Goal: Task Accomplishment & Management: Use online tool/utility

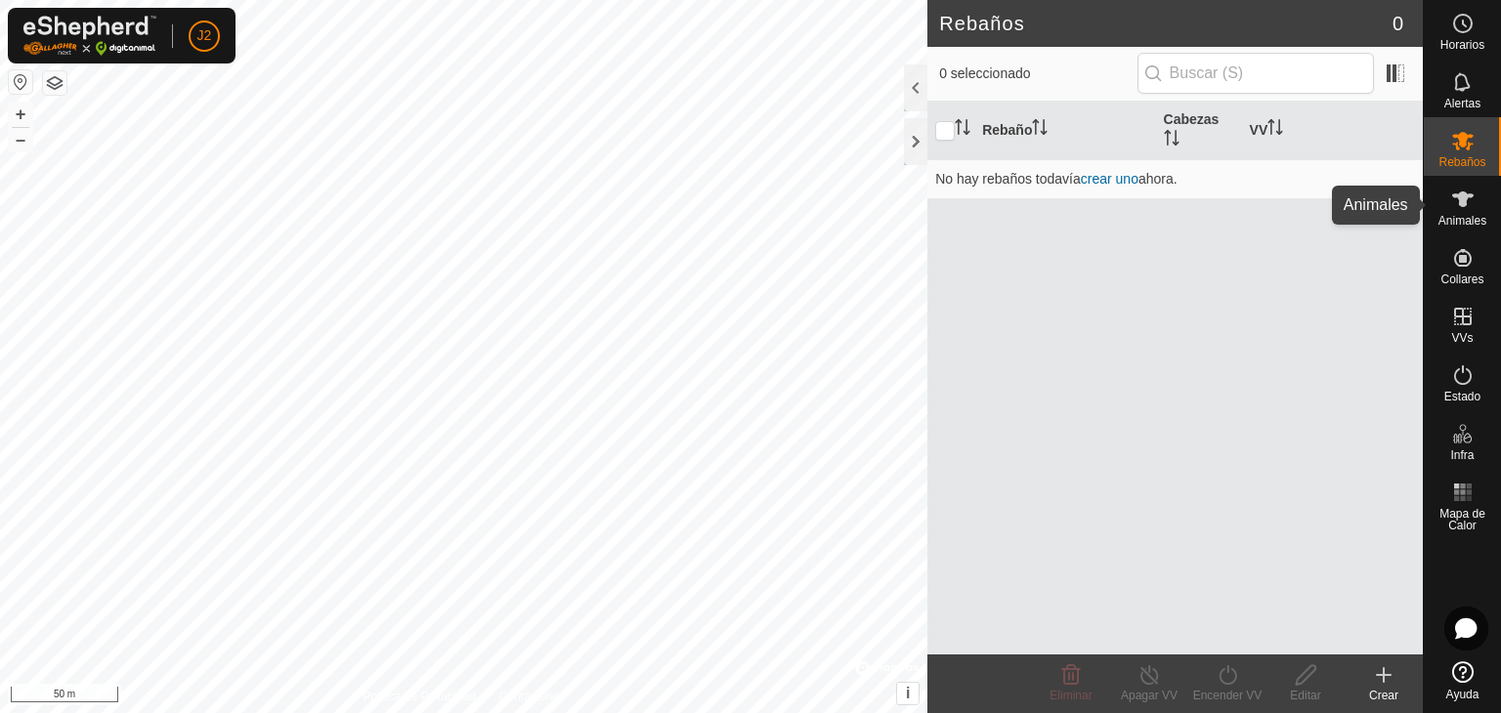
click at [1477, 216] on span "Animales" at bounding box center [1462, 221] width 48 height 12
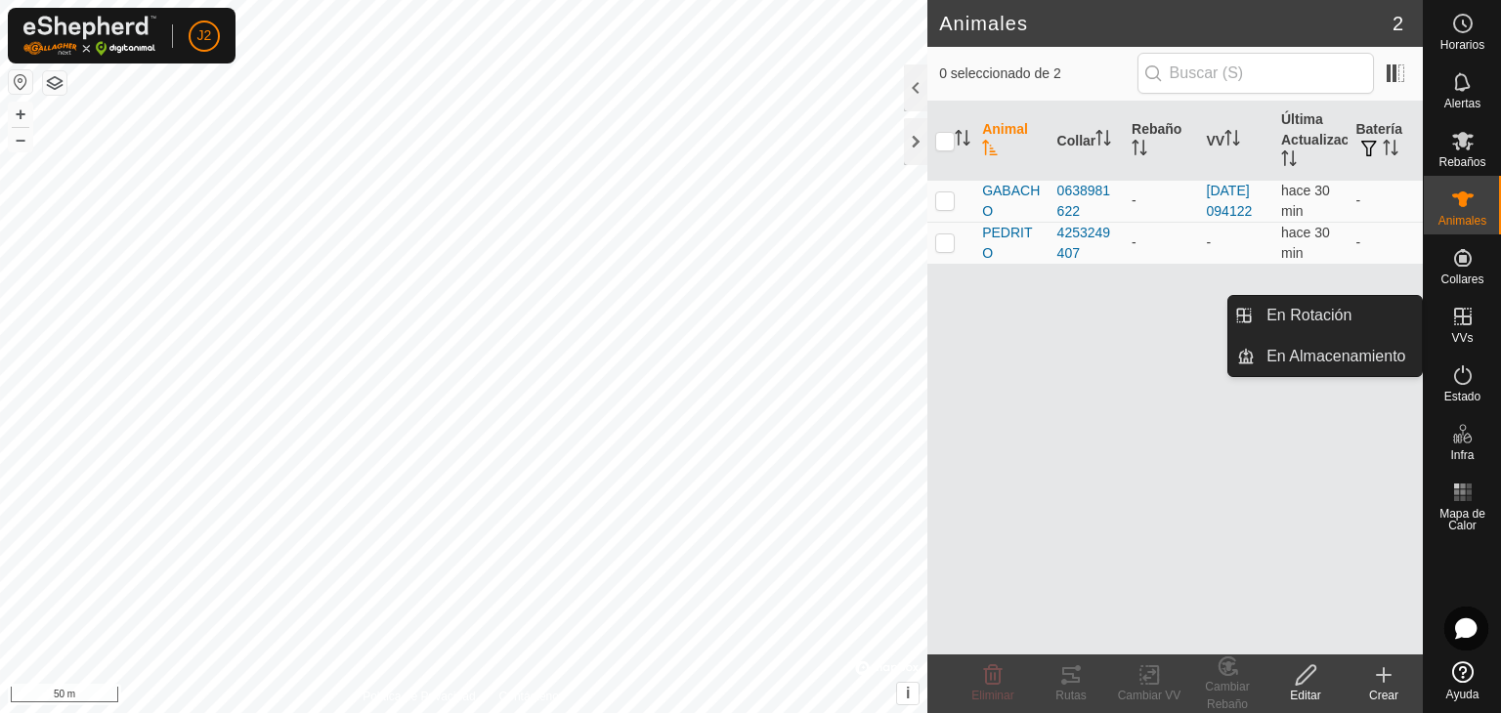
click at [1472, 316] on icon at bounding box center [1462, 316] width 23 height 23
click at [1366, 308] on link "En Rotación" at bounding box center [1338, 315] width 167 height 39
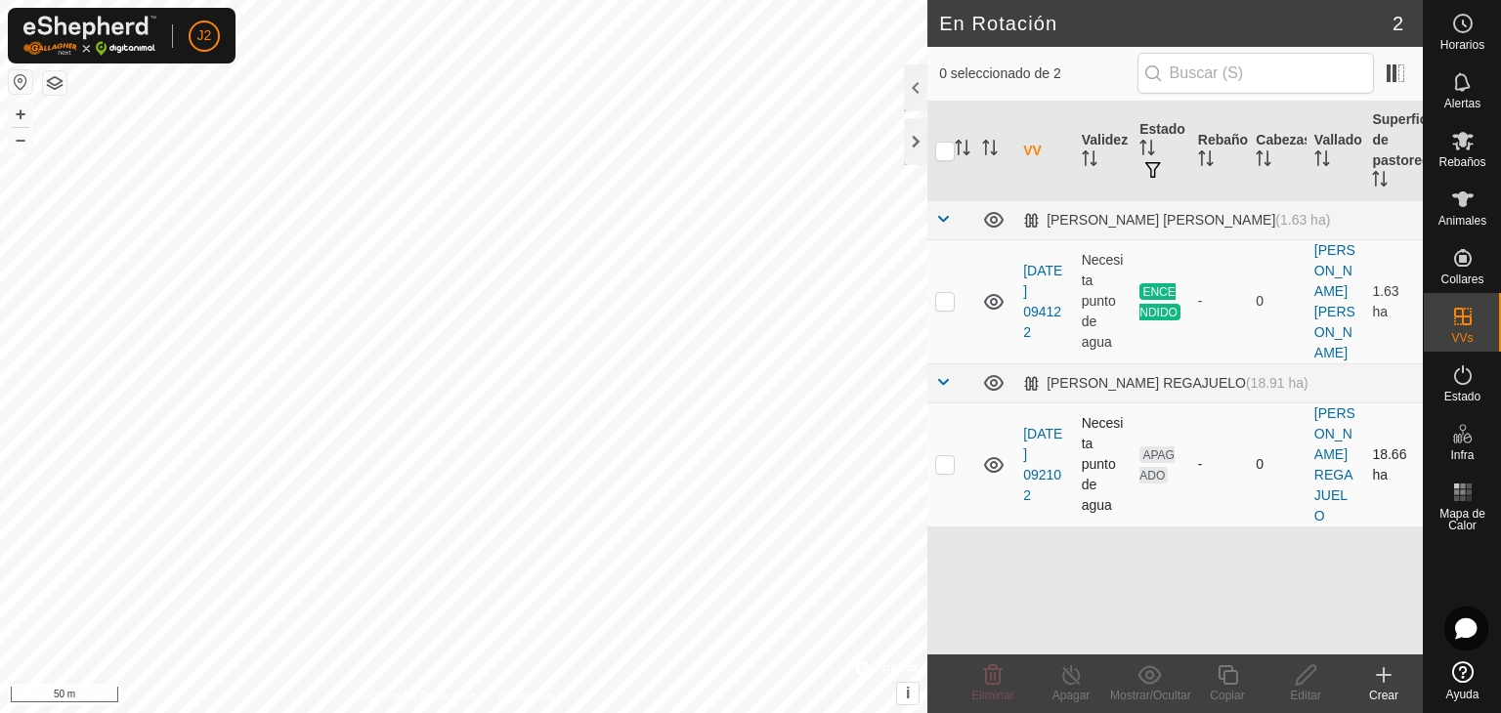
click at [950, 451] on td at bounding box center [950, 465] width 47 height 124
click at [952, 456] on p-checkbox at bounding box center [945, 464] width 20 height 16
checkbox input "false"
click at [1460, 200] on icon at bounding box center [1462, 200] width 21 height 16
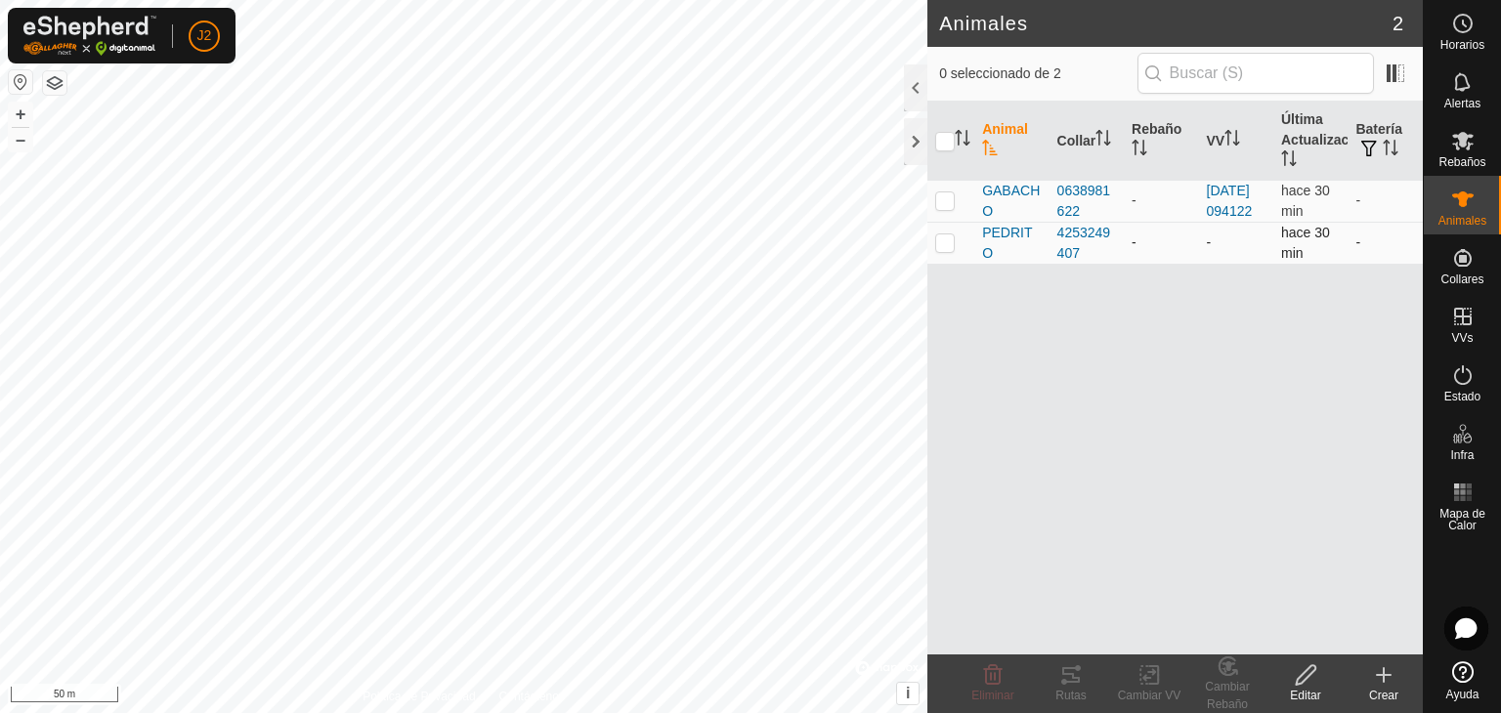
click at [957, 264] on td at bounding box center [950, 243] width 47 height 42
checkbox input "true"
click at [1137, 673] on icon at bounding box center [1149, 674] width 24 height 23
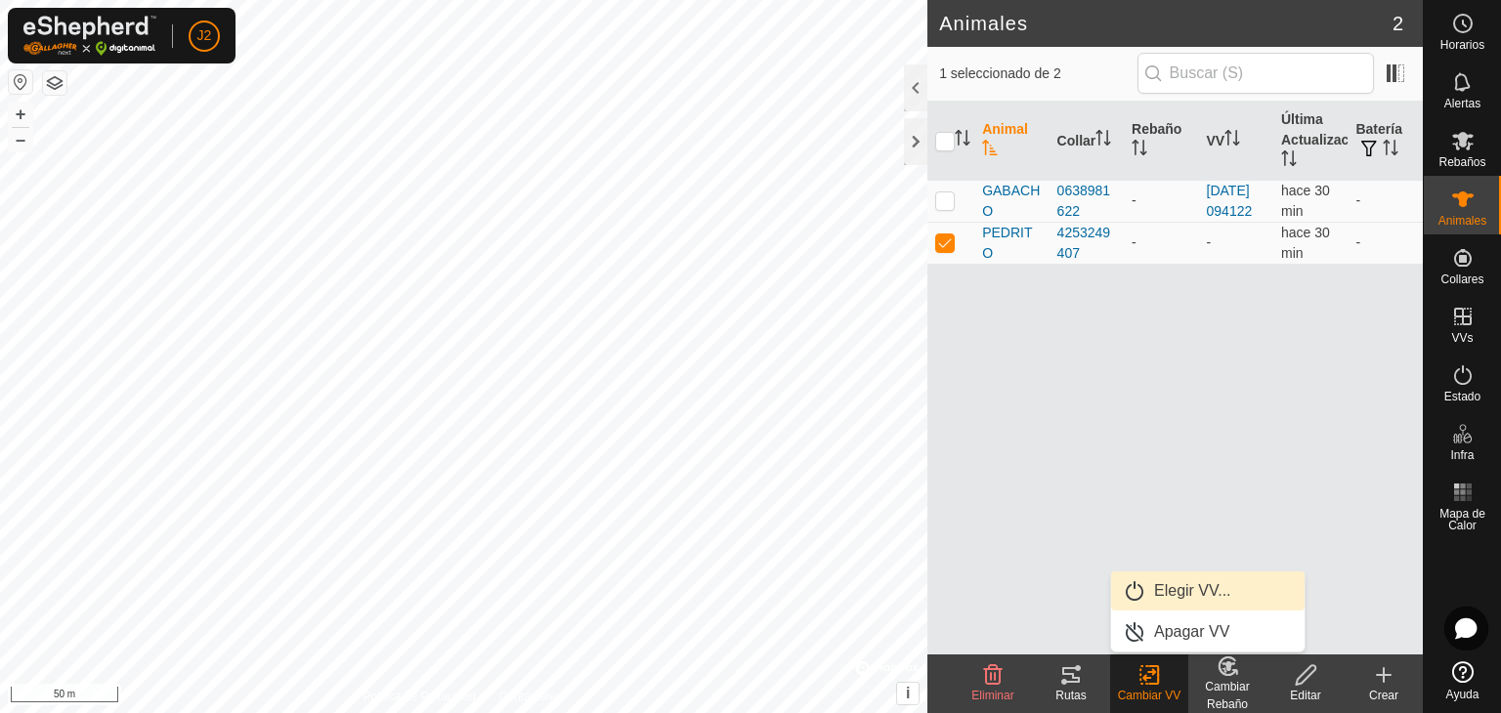
click at [1173, 582] on link "Elegir VV..." at bounding box center [1207, 591] width 193 height 39
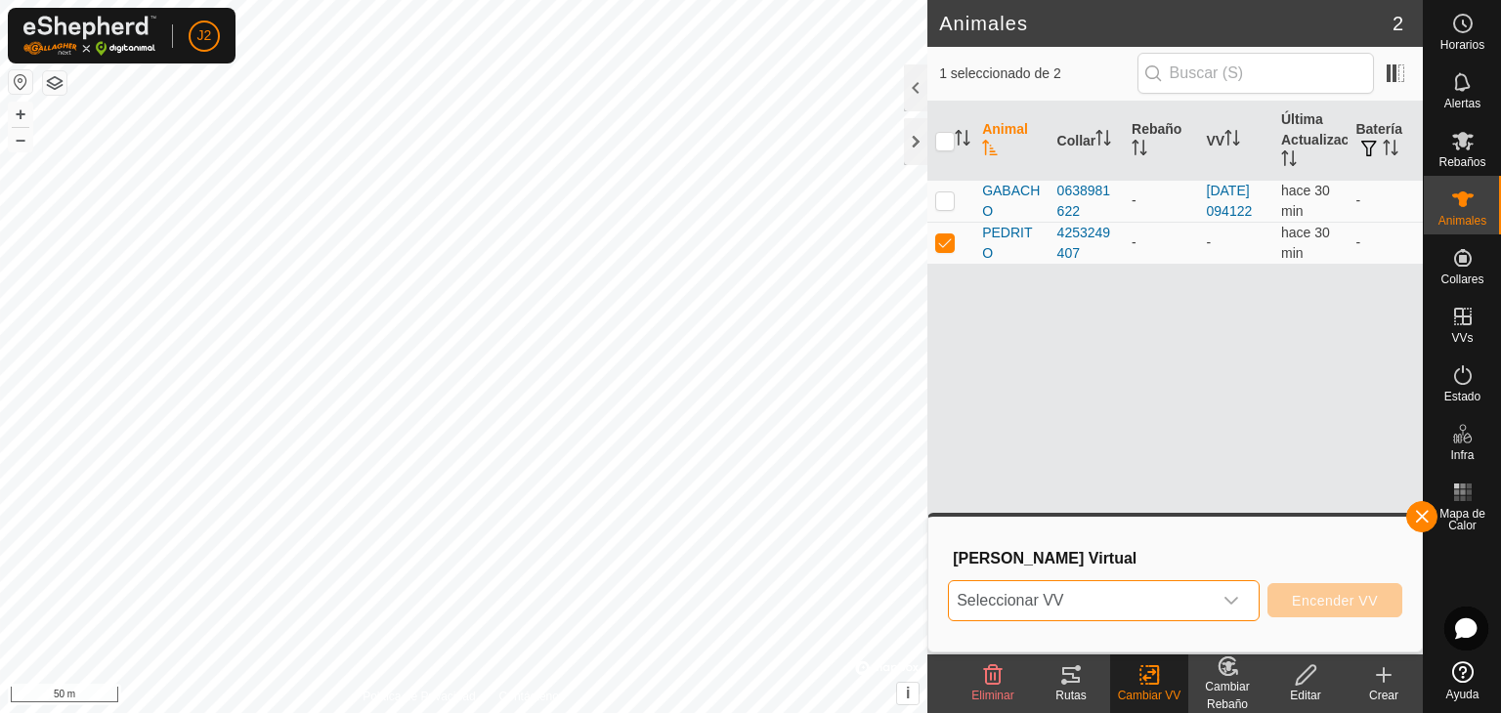
click at [1082, 603] on span "Seleccionar VV" at bounding box center [1080, 600] width 263 height 39
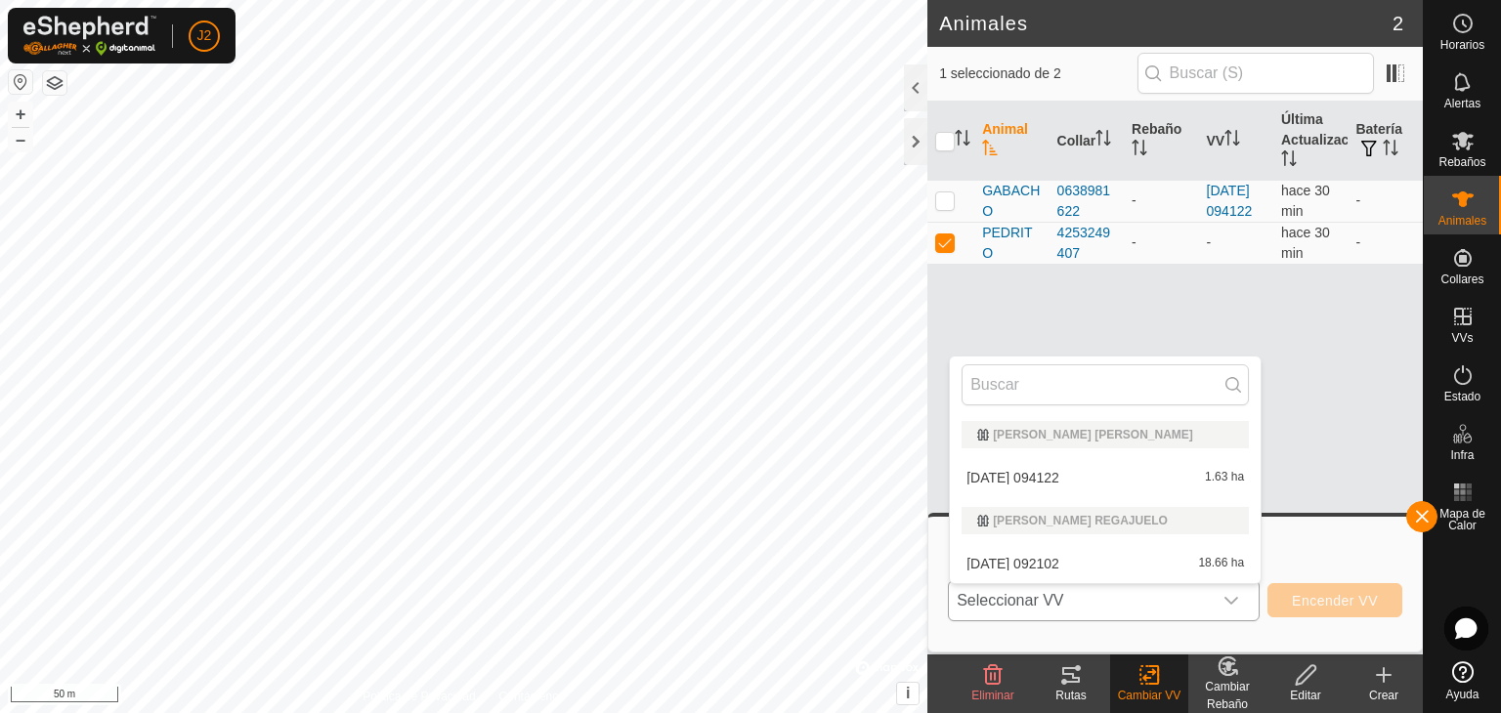
click at [1075, 549] on li "[DATE] 092102 18.66 ha" at bounding box center [1105, 563] width 311 height 39
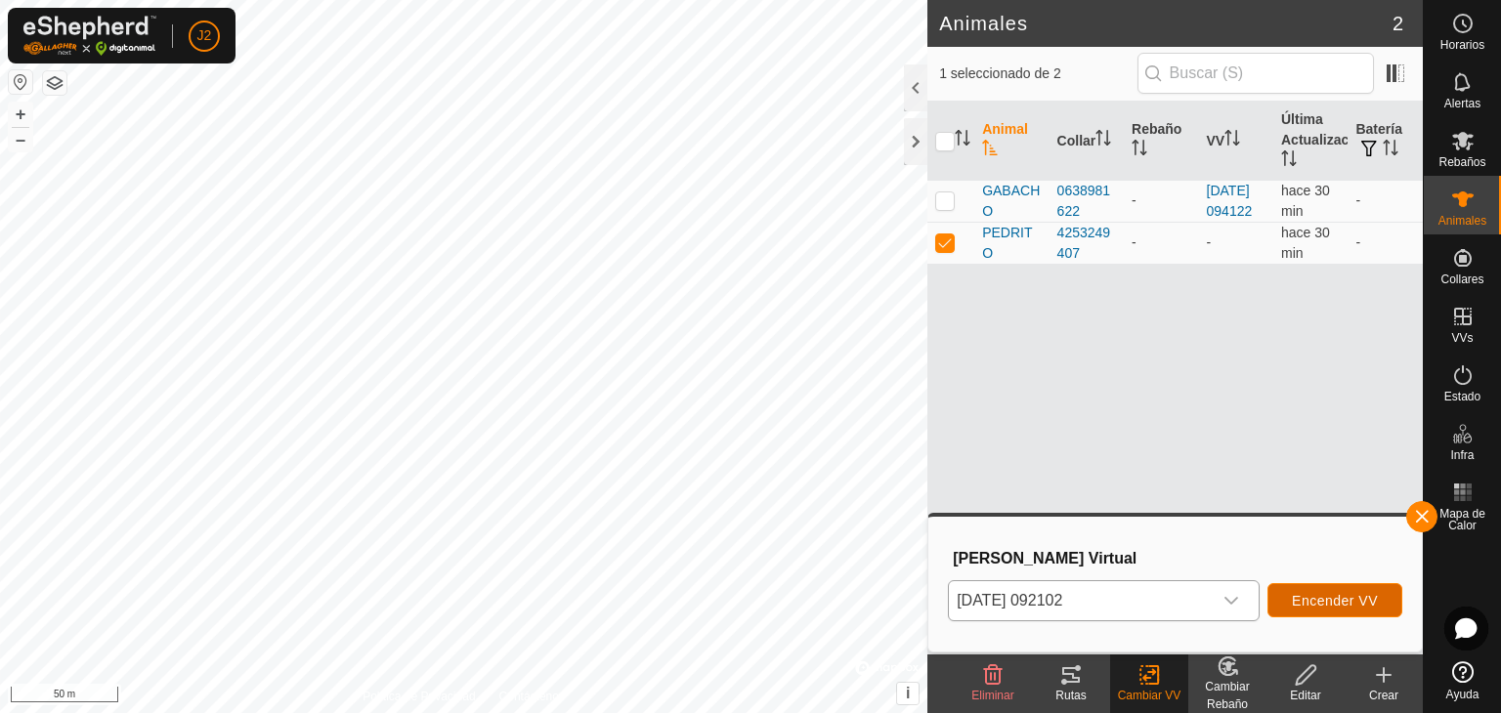
click at [1308, 591] on button "Encender VV" at bounding box center [1334, 600] width 135 height 34
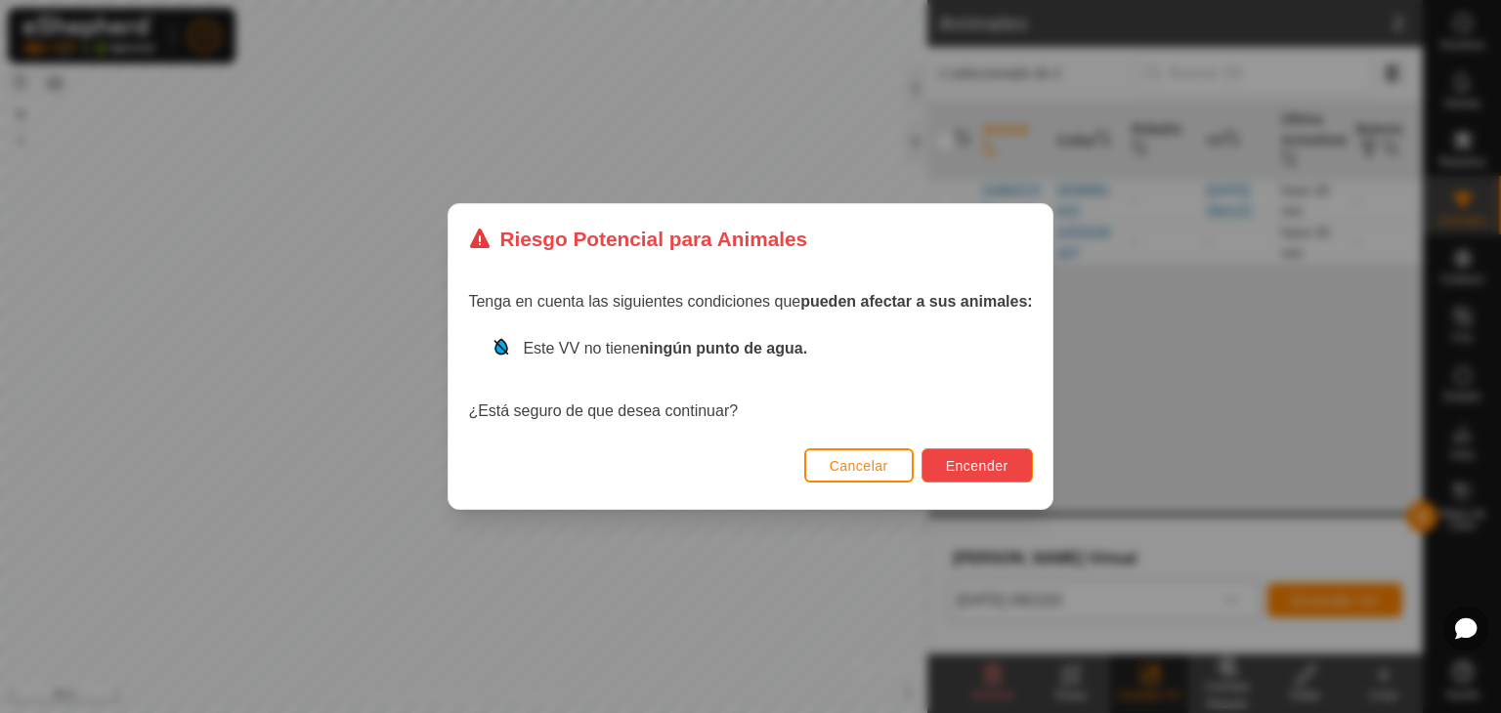
click at [952, 477] on button "Encender" at bounding box center [976, 465] width 111 height 34
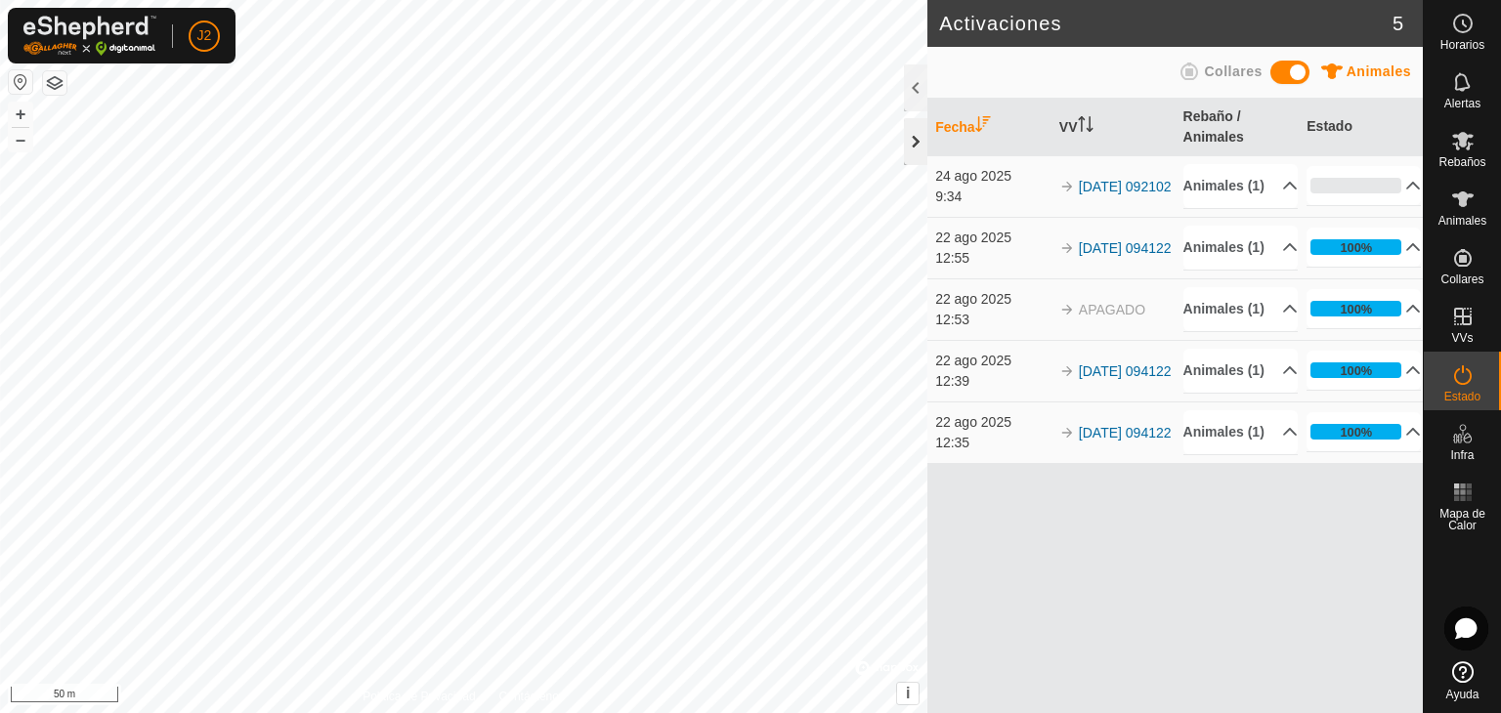
click at [912, 140] on div at bounding box center [915, 141] width 23 height 47
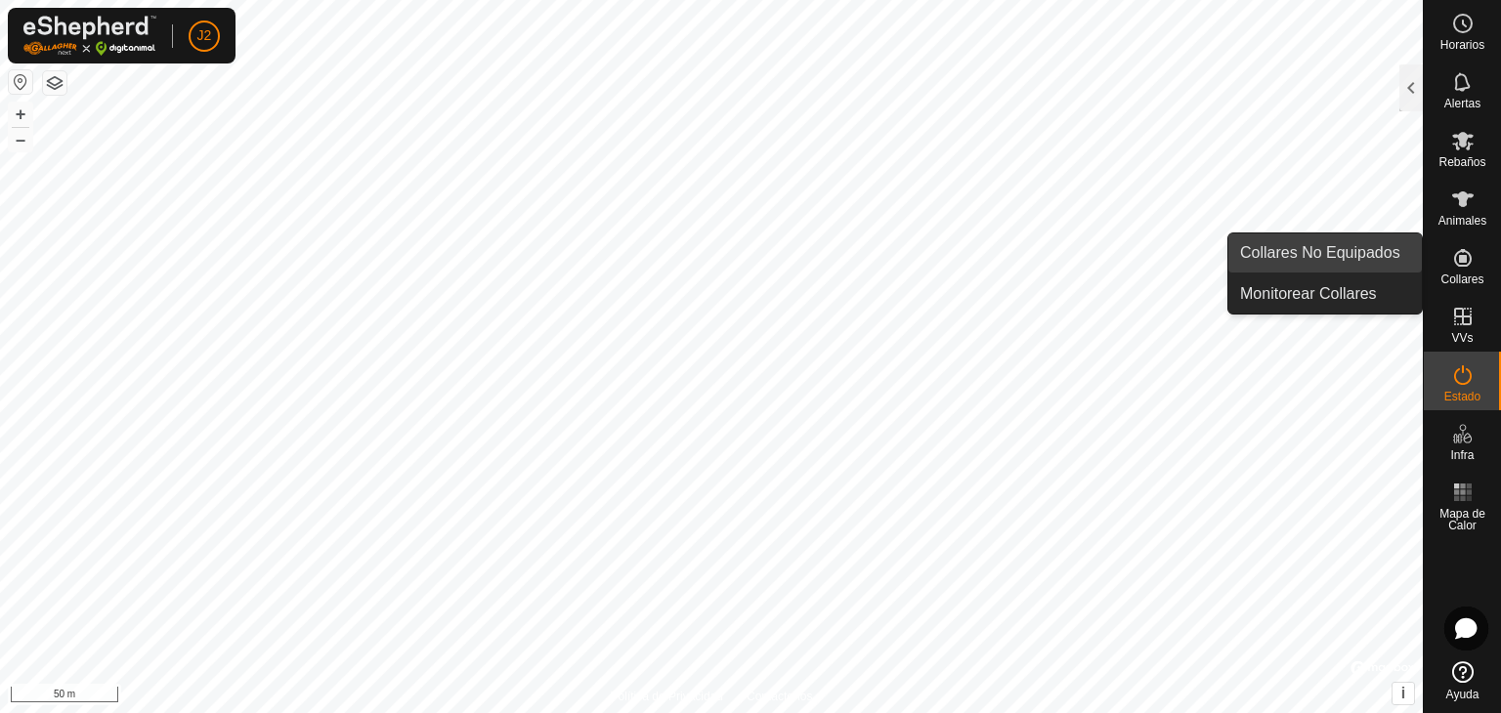
click at [1370, 257] on link "Collares No Equipados" at bounding box center [1324, 253] width 193 height 39
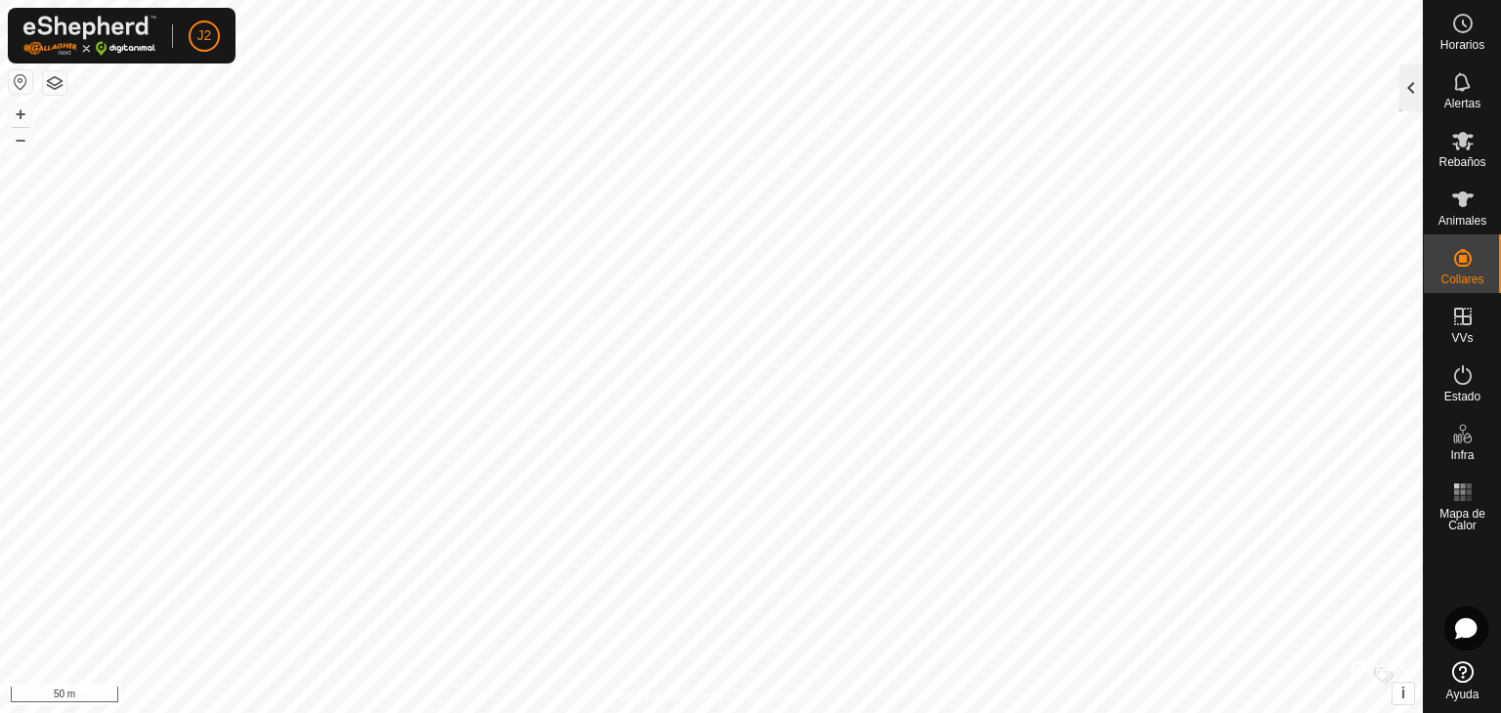
click at [1413, 91] on div at bounding box center [1410, 87] width 23 height 47
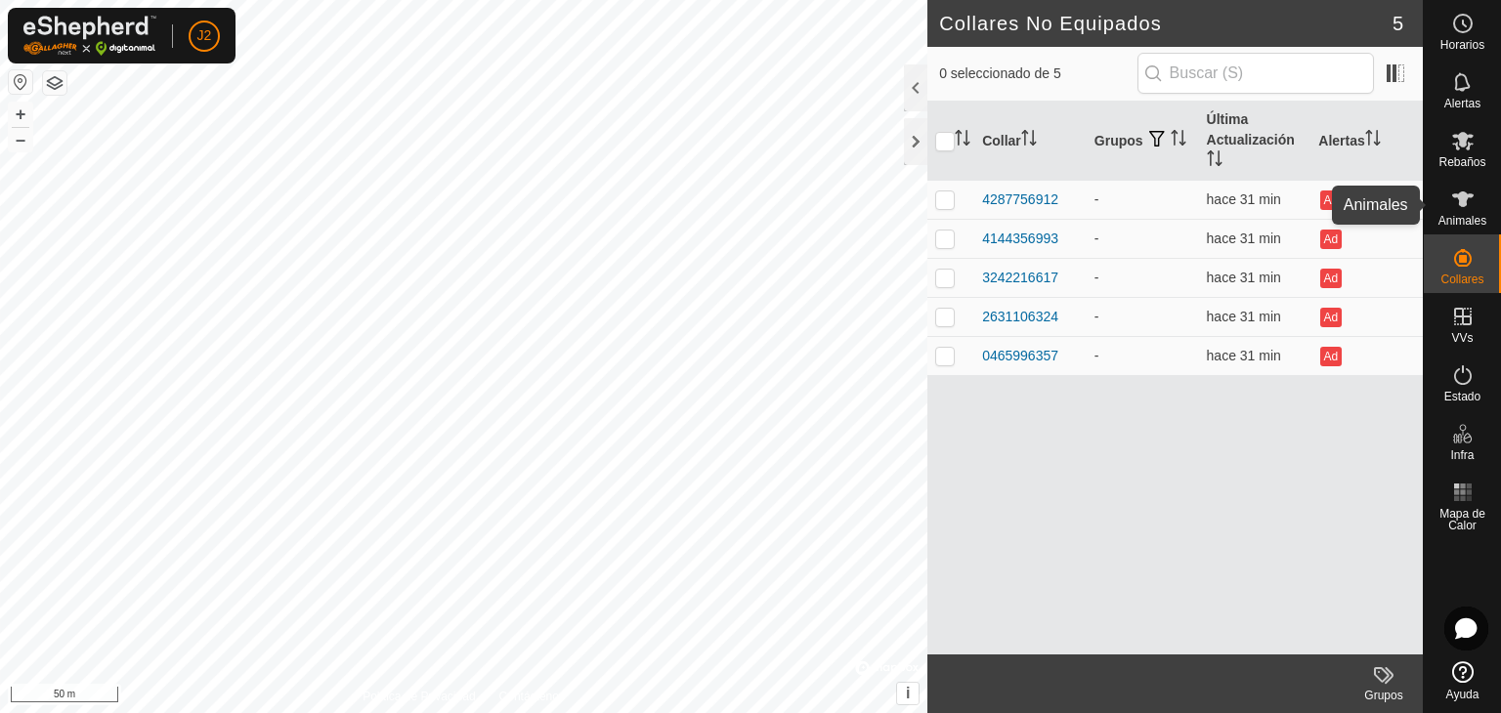
click at [1466, 203] on icon at bounding box center [1462, 200] width 21 height 16
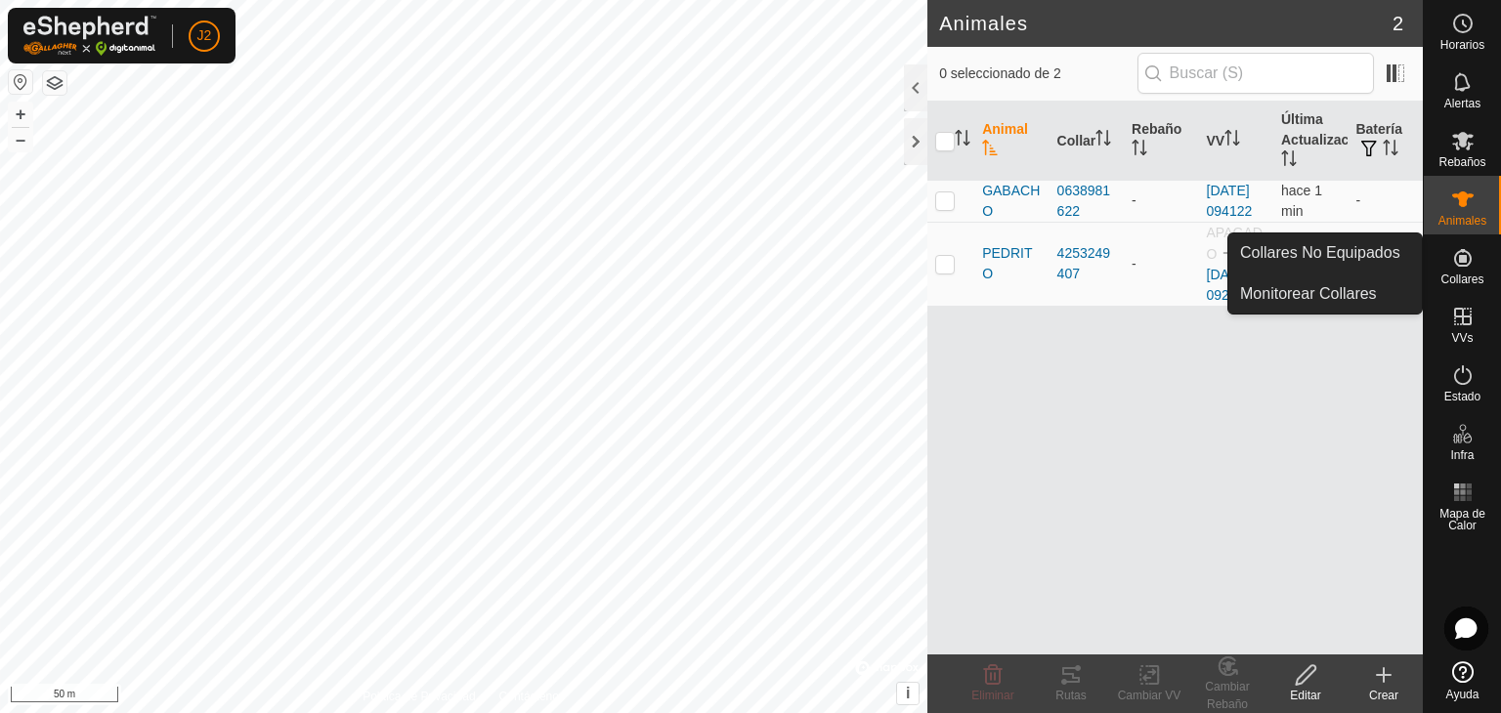
click at [1356, 292] on link "Monitorear Collares" at bounding box center [1324, 294] width 193 height 39
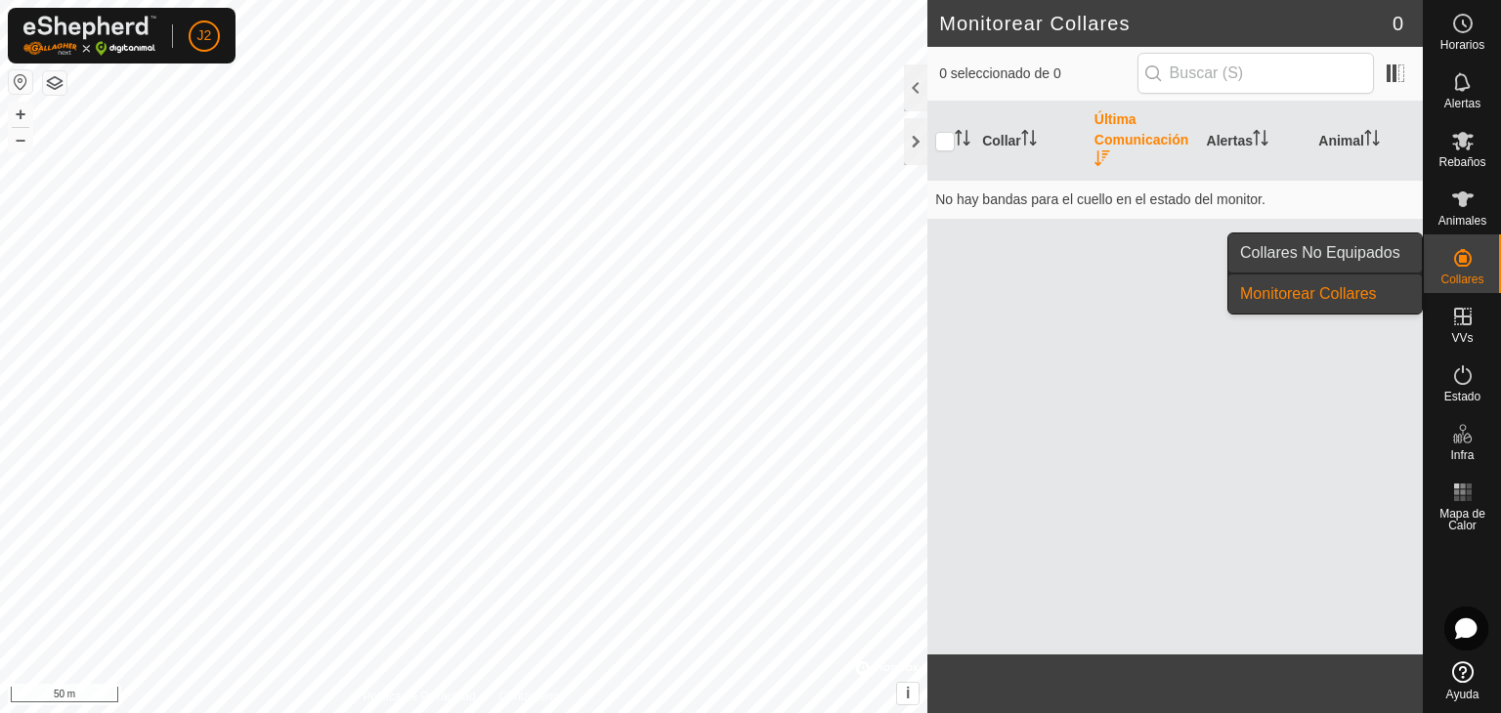
click at [1328, 249] on link "Collares No Equipados" at bounding box center [1324, 253] width 193 height 39
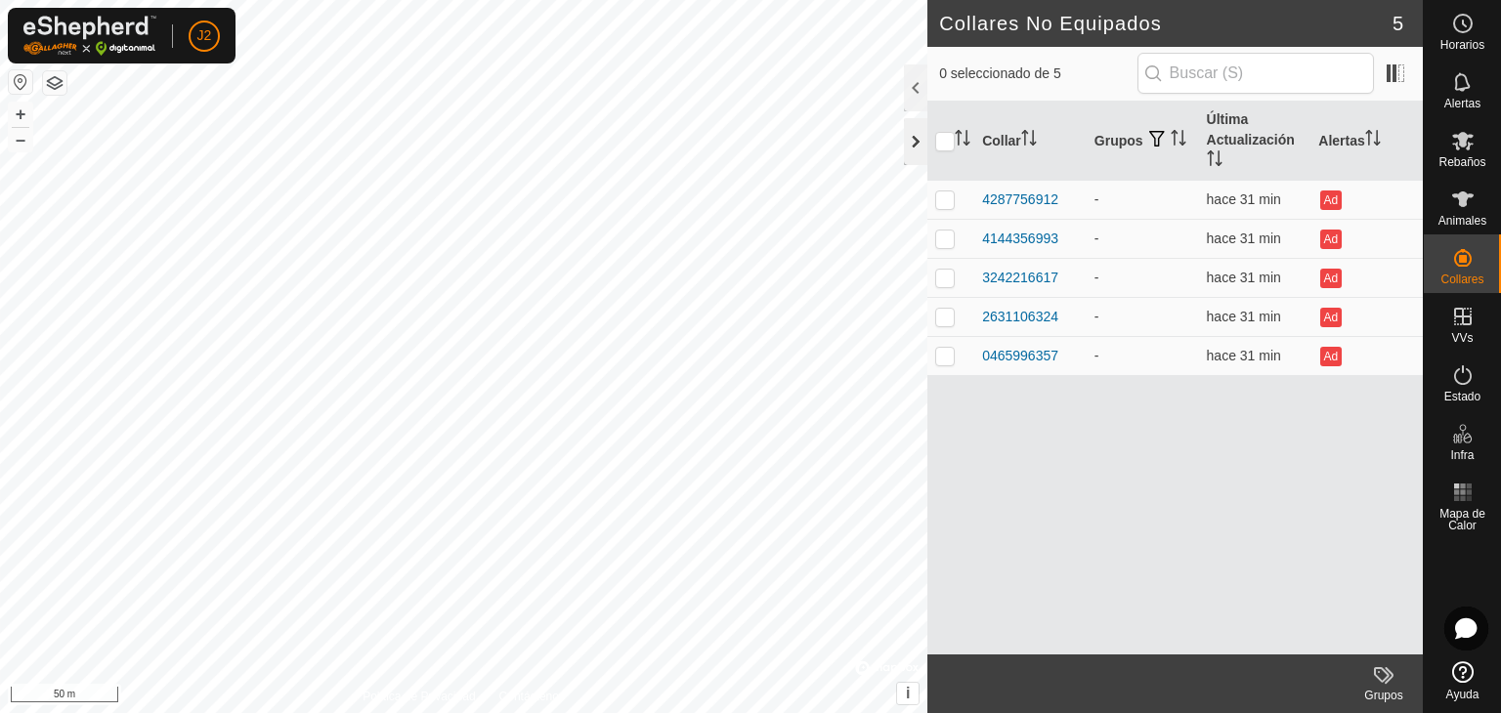
click at [904, 137] on div at bounding box center [915, 141] width 23 height 47
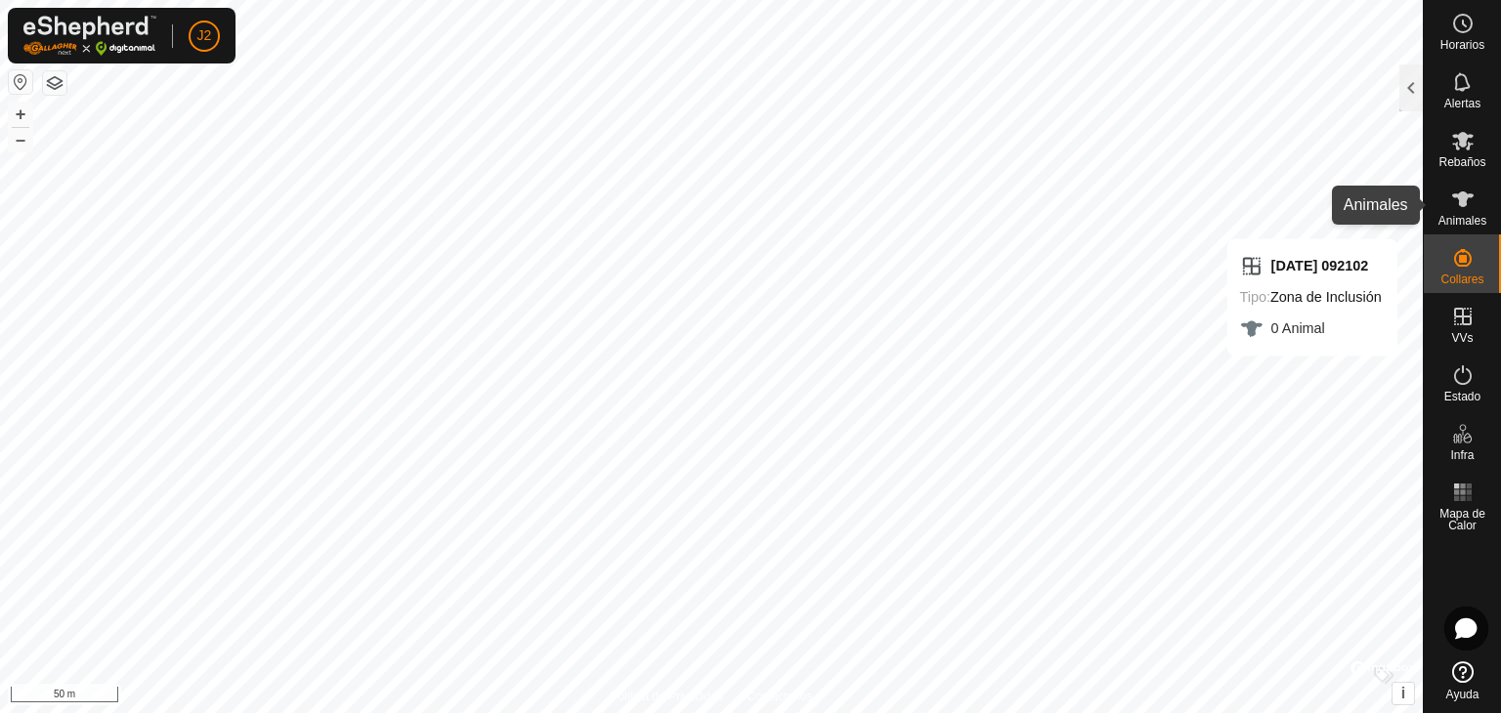
click at [1470, 202] on icon at bounding box center [1462, 199] width 23 height 23
click at [1446, 208] on es-animals-svg-icon at bounding box center [1462, 199] width 35 height 31
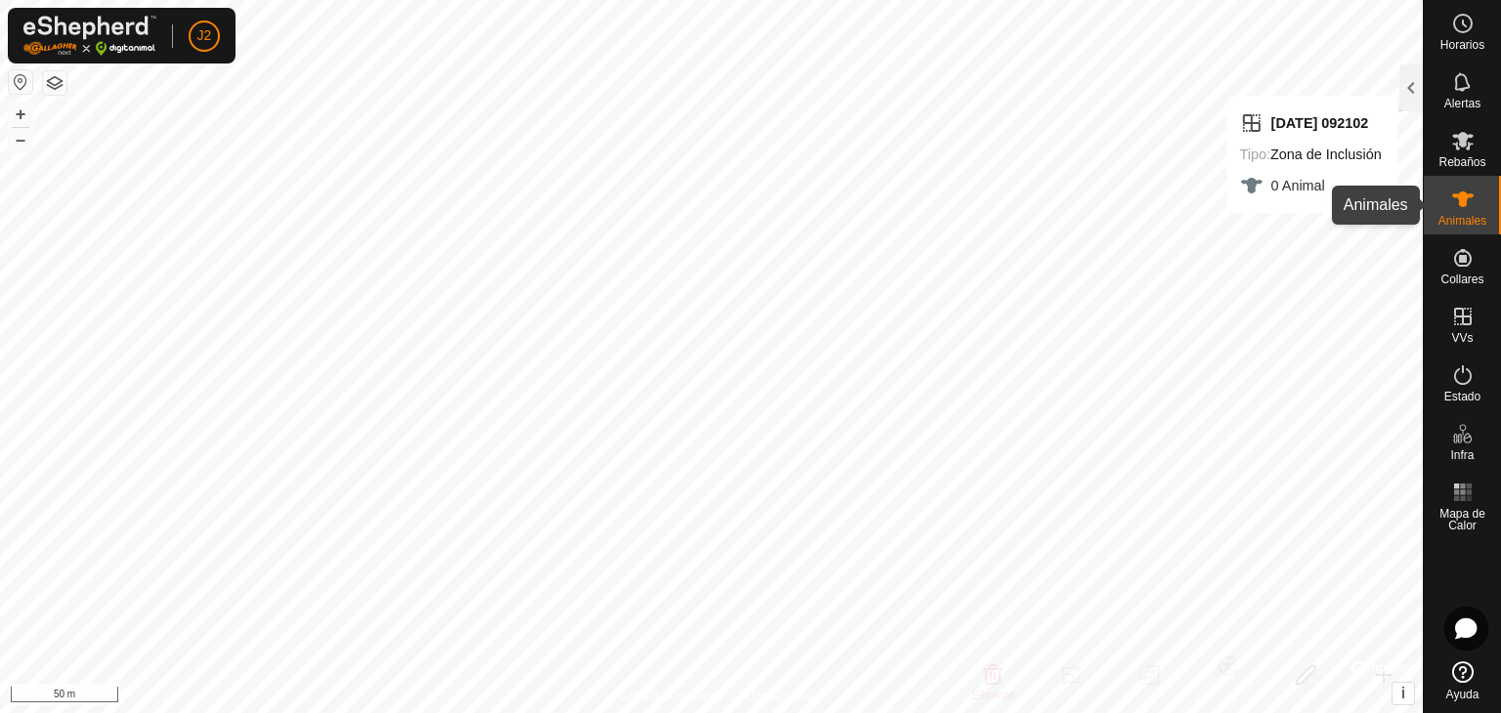
click at [1466, 194] on icon at bounding box center [1462, 200] width 21 height 16
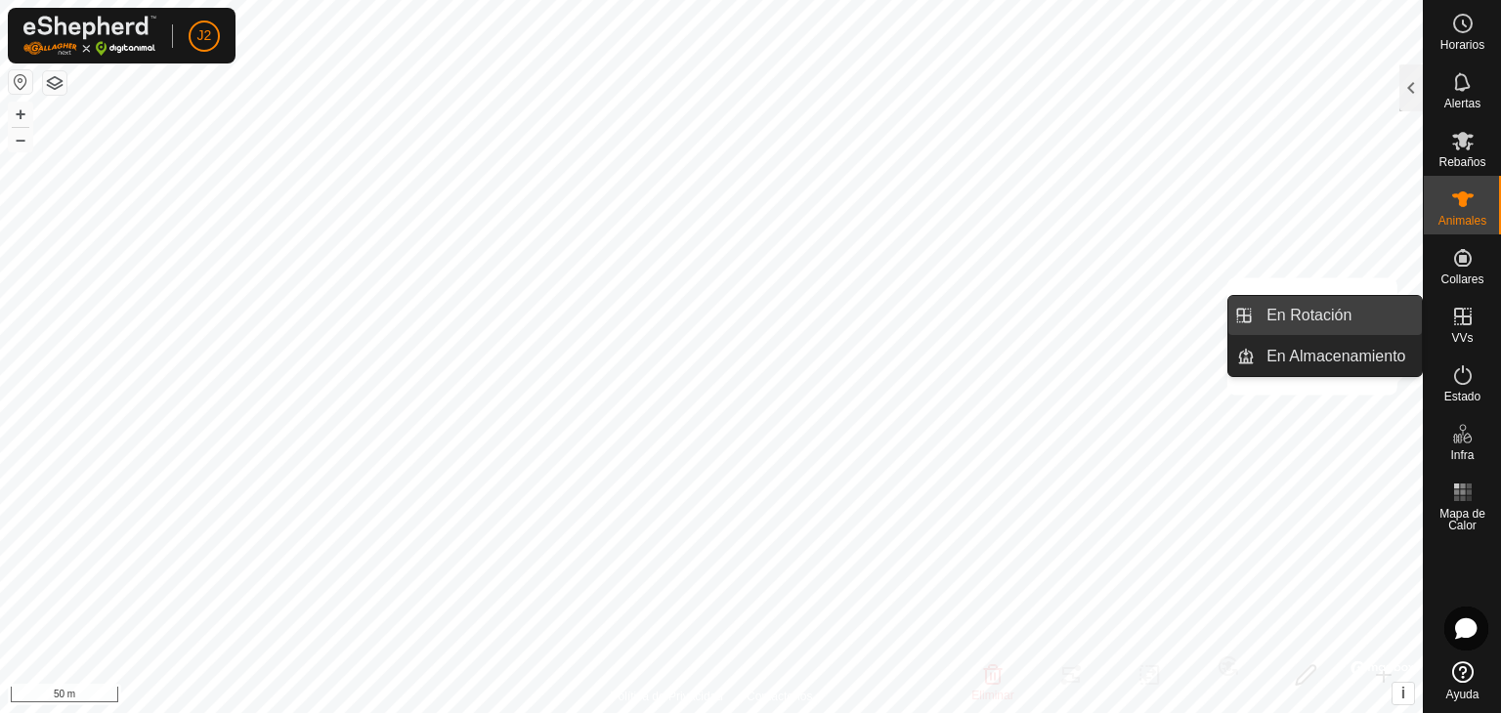
click at [1378, 326] on link "En Rotación" at bounding box center [1338, 315] width 167 height 39
click at [1317, 329] on link "En Rotación" at bounding box center [1338, 315] width 167 height 39
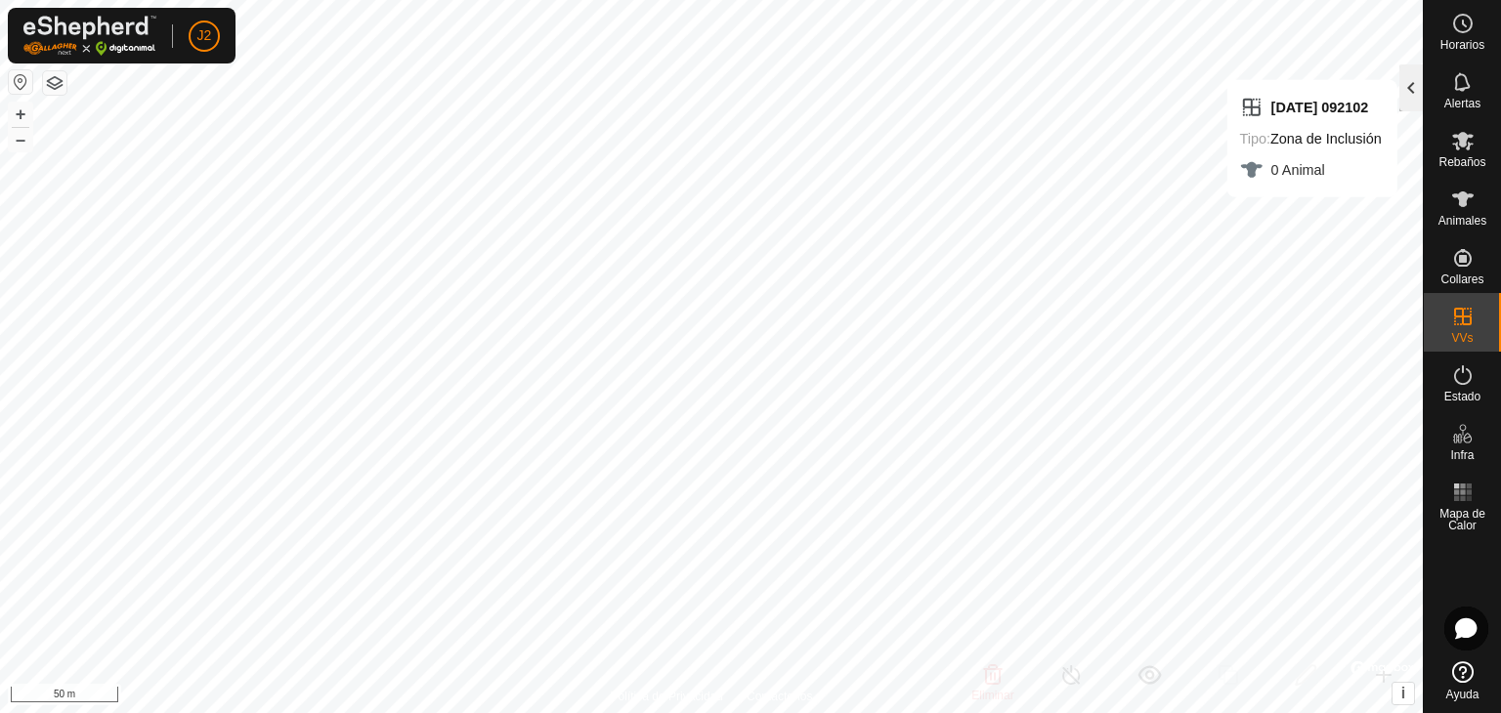
click at [1407, 84] on div at bounding box center [1410, 87] width 23 height 47
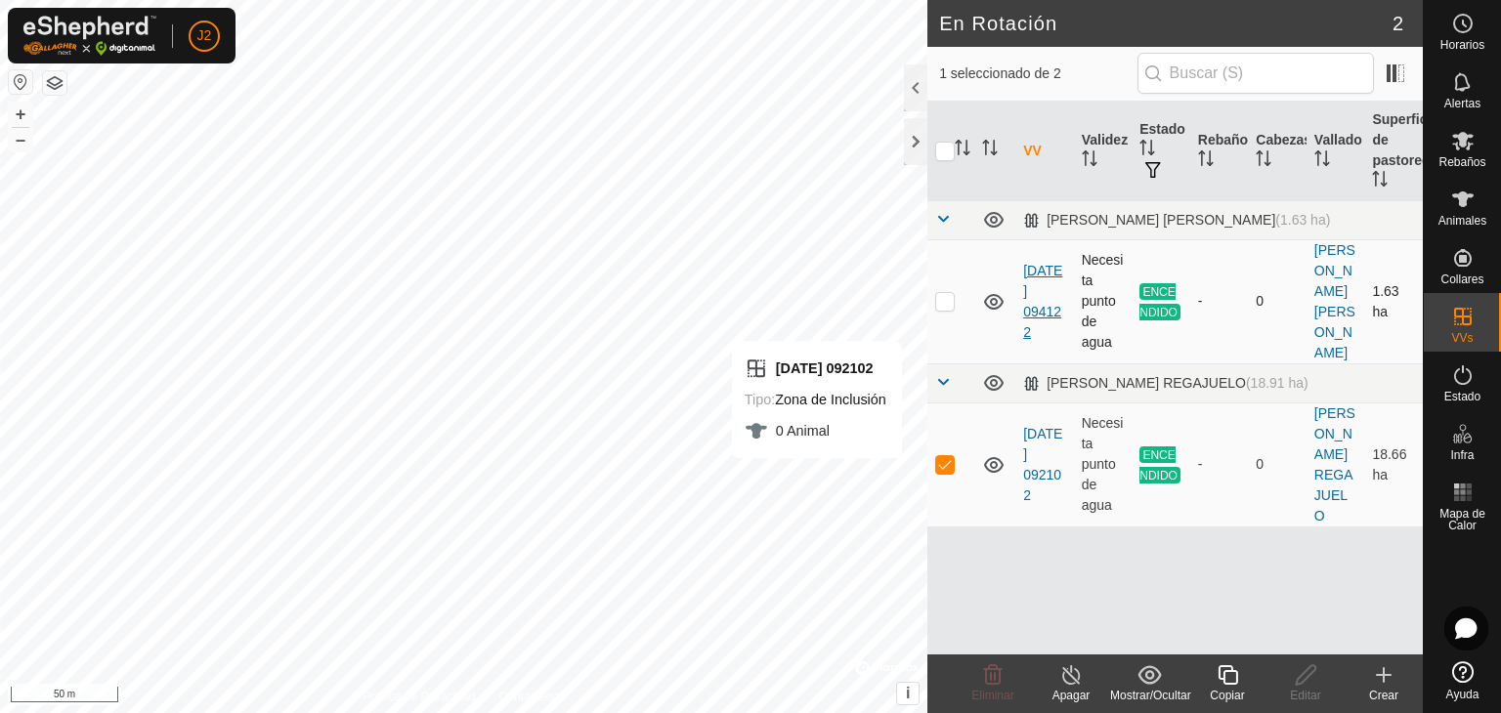
click at [1036, 277] on link "[DATE] 094122" at bounding box center [1042, 301] width 39 height 77
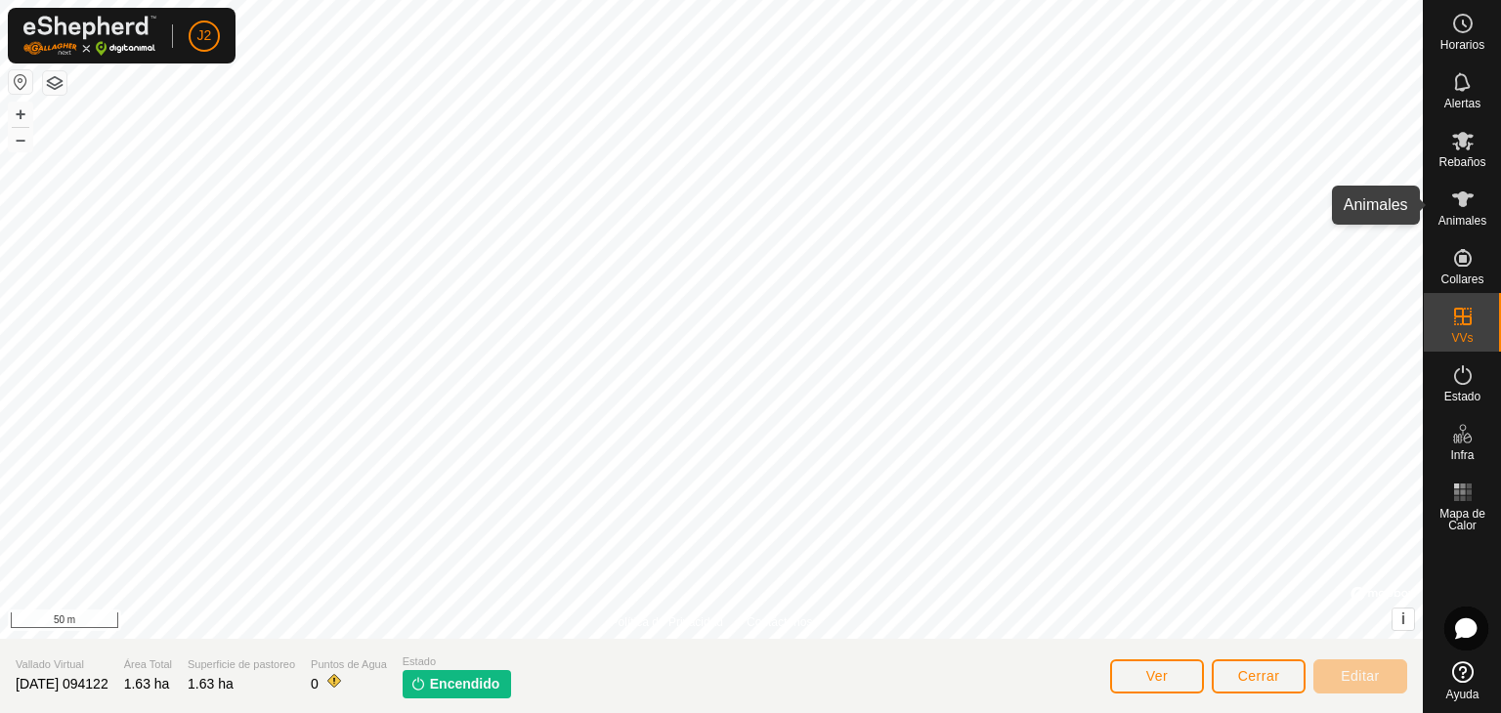
click at [1473, 198] on es-animals-svg-icon at bounding box center [1462, 199] width 35 height 31
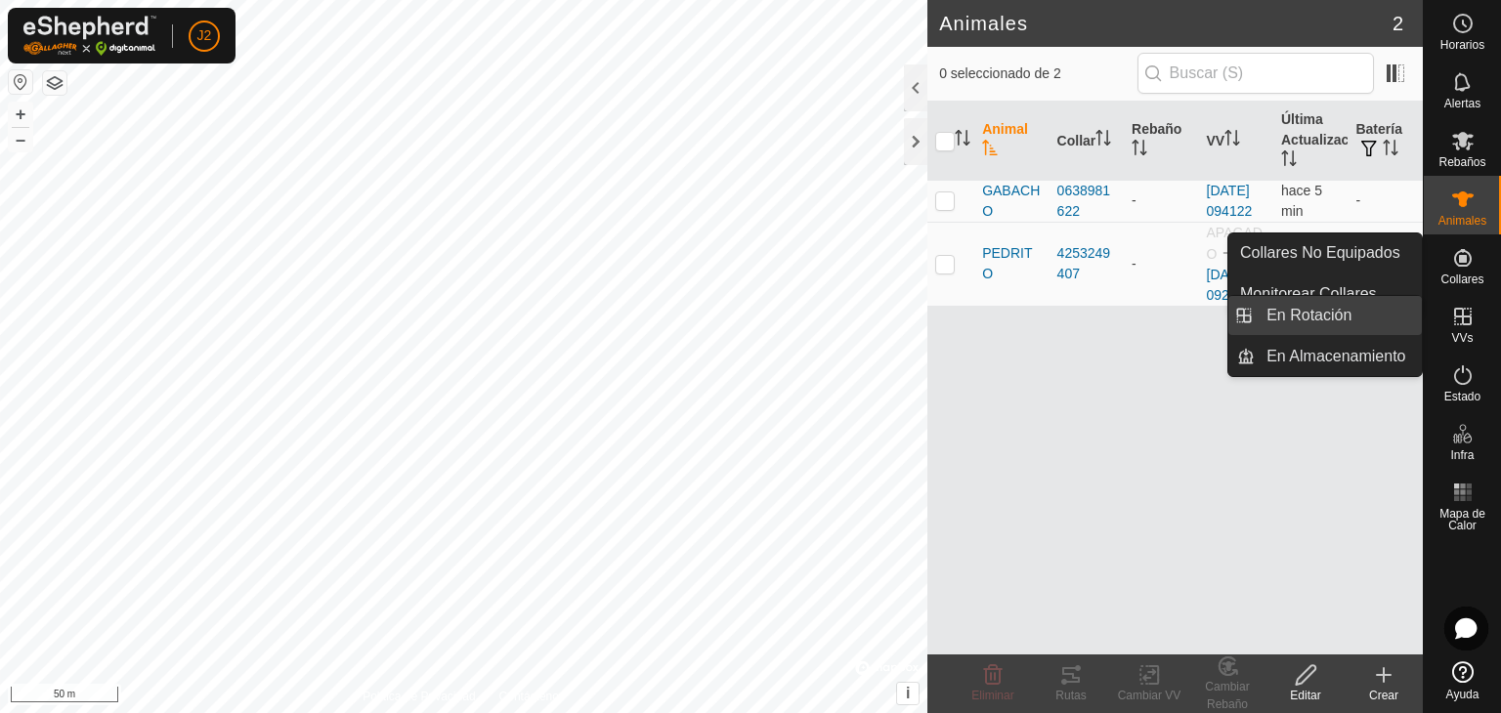
click at [1372, 319] on link "En Rotación" at bounding box center [1338, 315] width 167 height 39
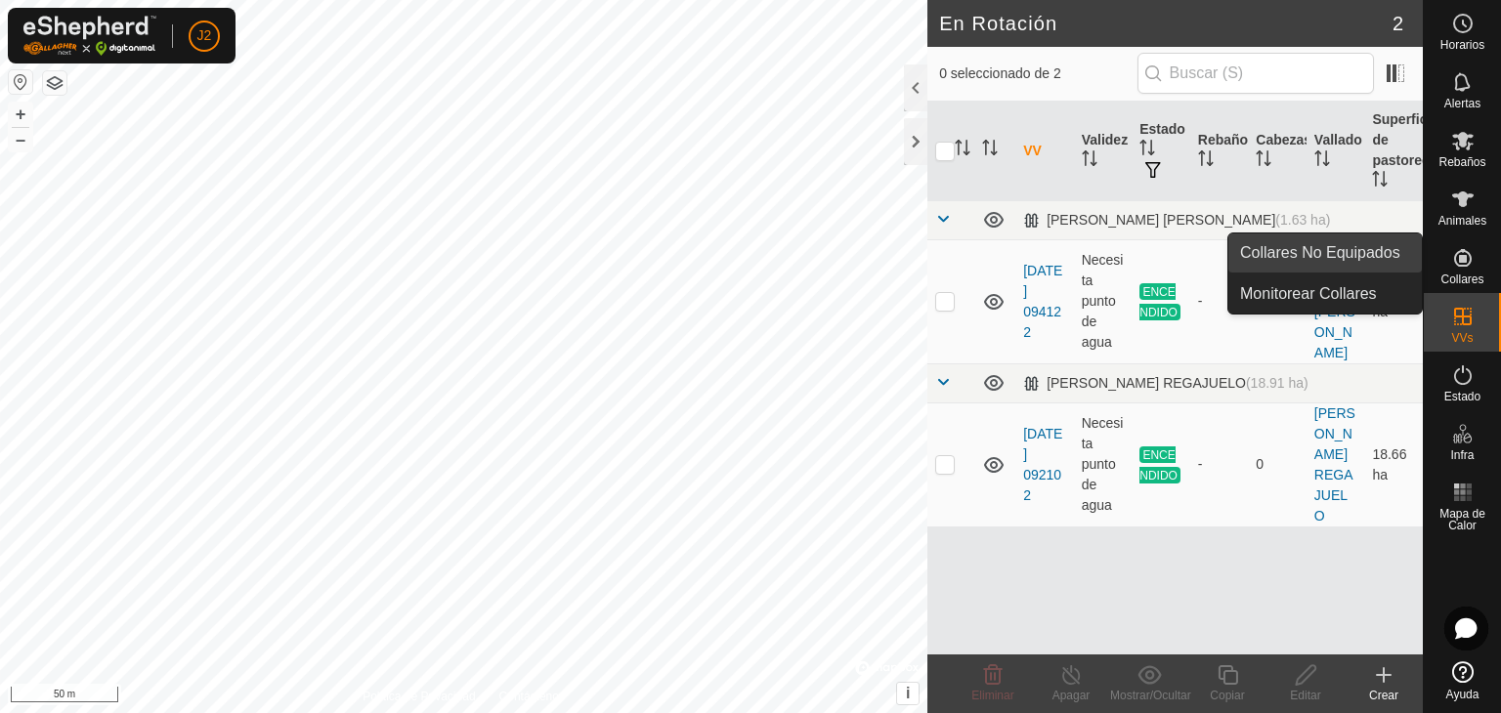
click at [1388, 254] on link "Collares No Equipados" at bounding box center [1324, 253] width 193 height 39
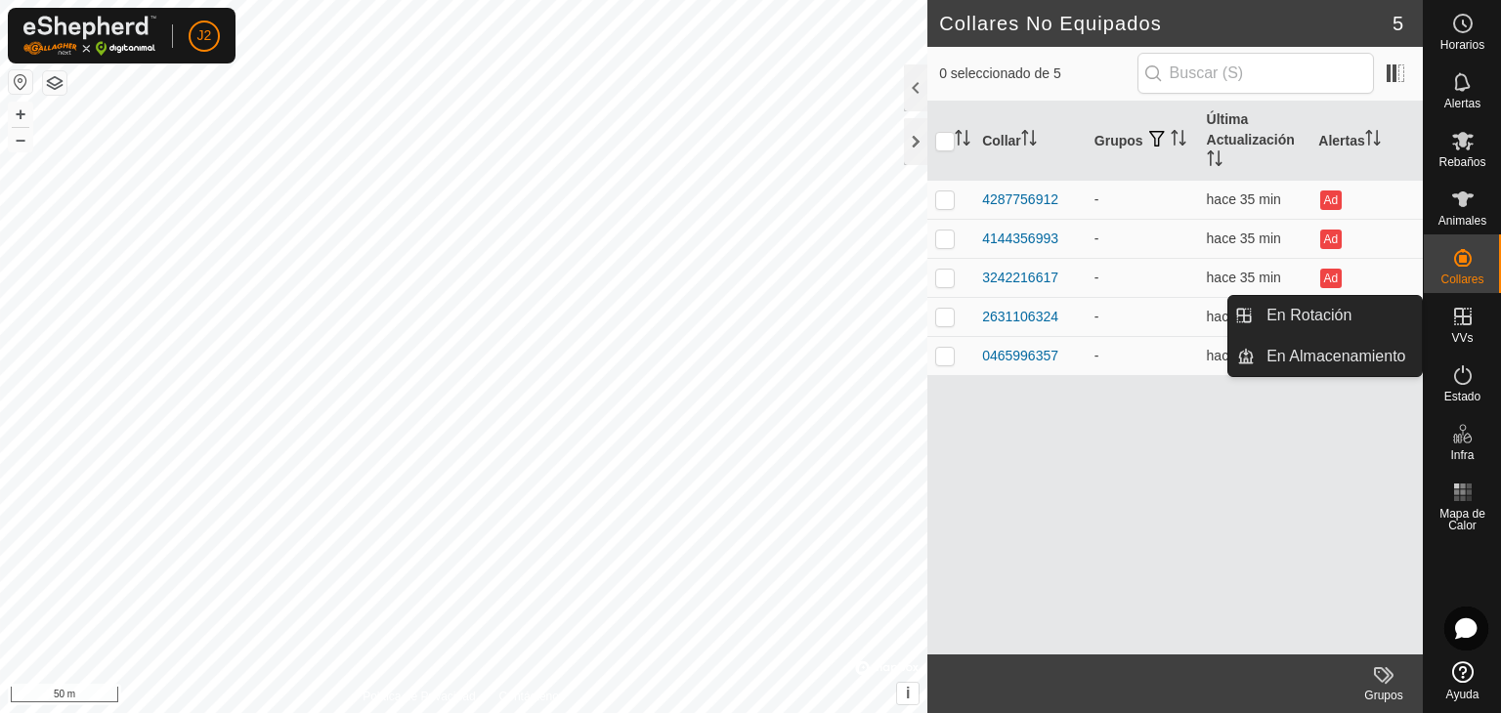
click at [1465, 318] on icon at bounding box center [1462, 316] width 23 height 23
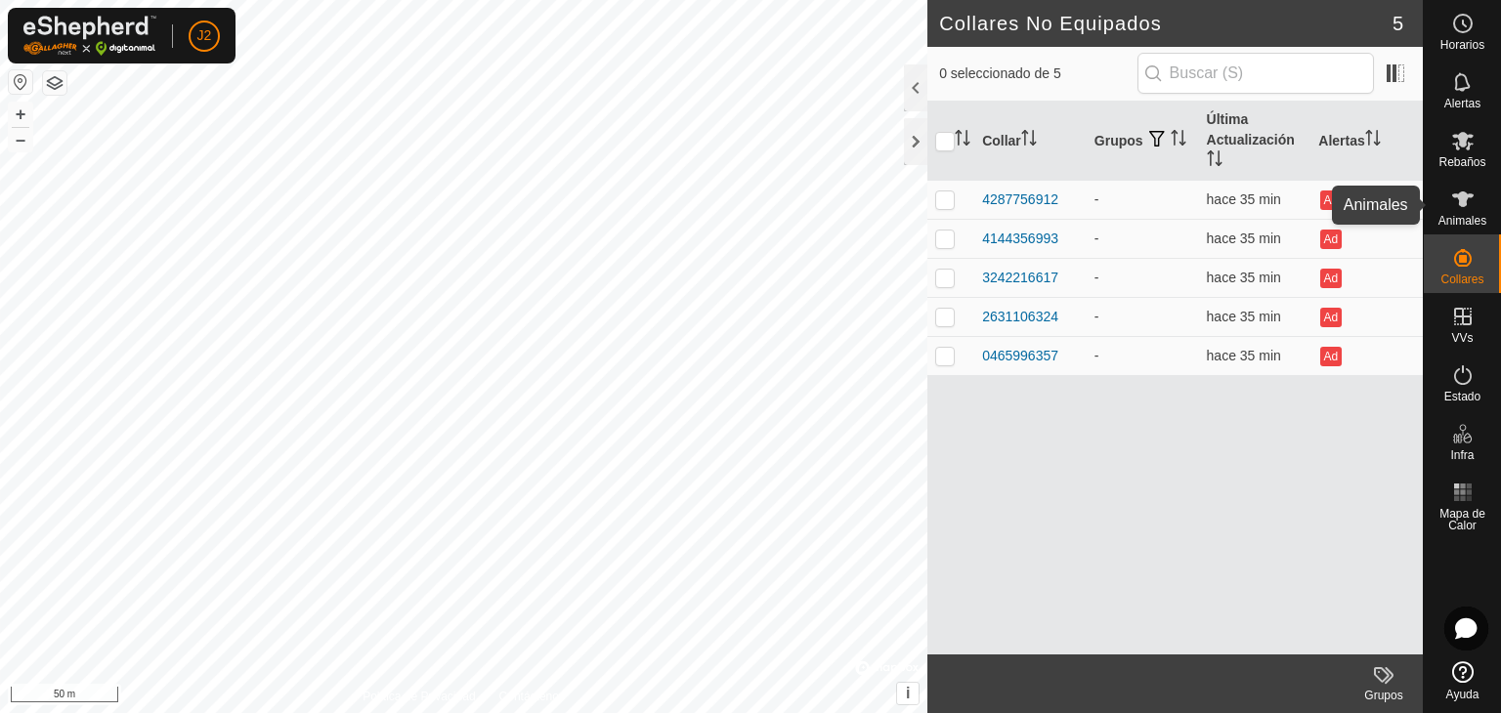
click at [1464, 206] on icon at bounding box center [1462, 200] width 21 height 16
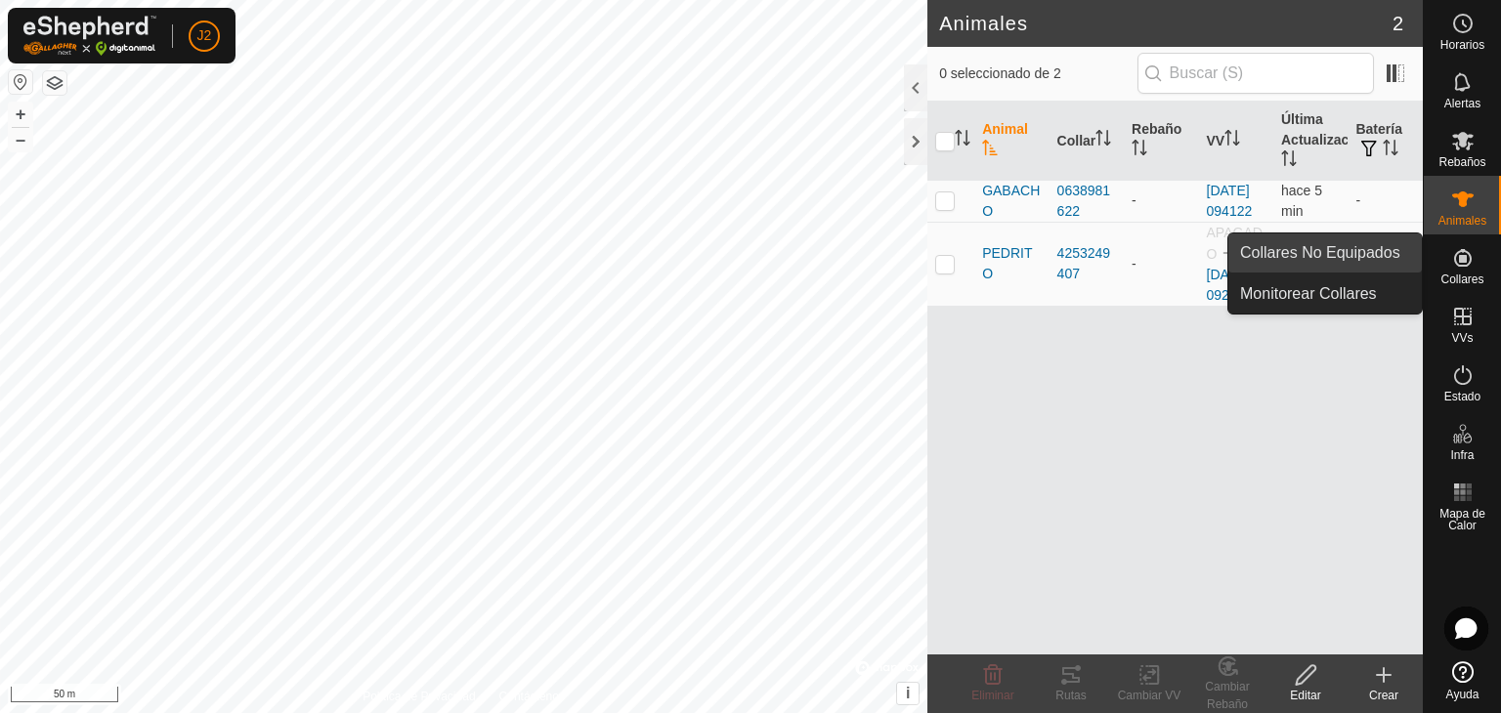
click at [1387, 251] on link "Collares No Equipados" at bounding box center [1324, 253] width 193 height 39
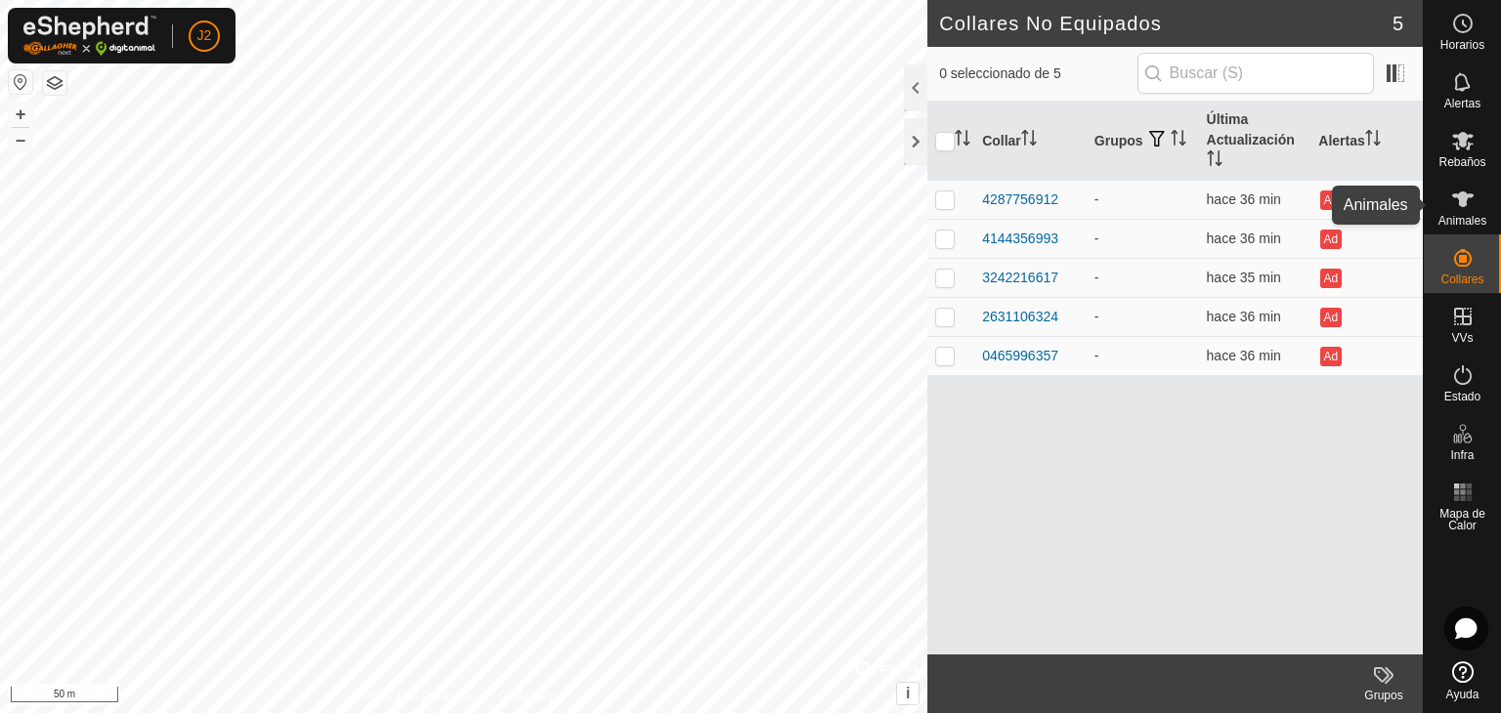
click at [1471, 179] on div "Animales" at bounding box center [1462, 205] width 77 height 59
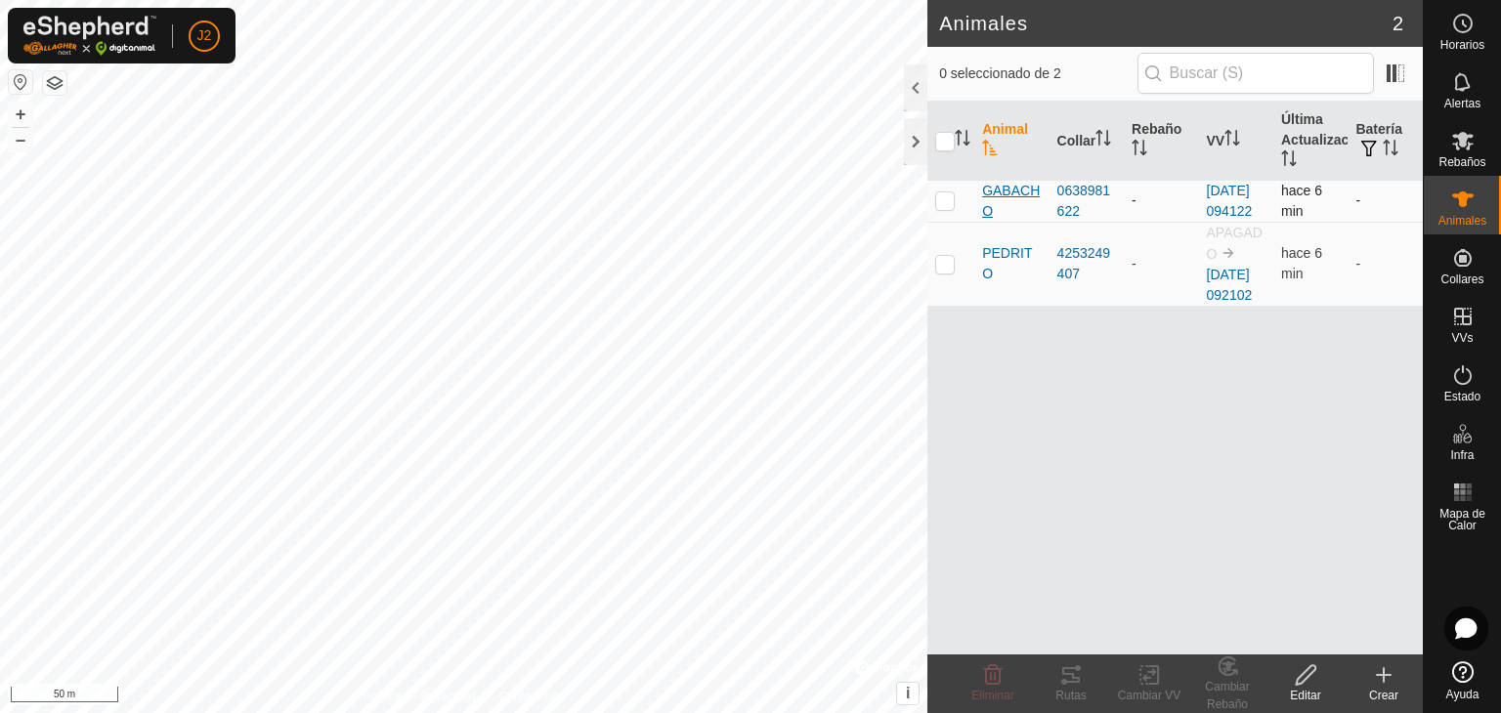
click at [1020, 200] on span "GABACHO" at bounding box center [1011, 201] width 59 height 41
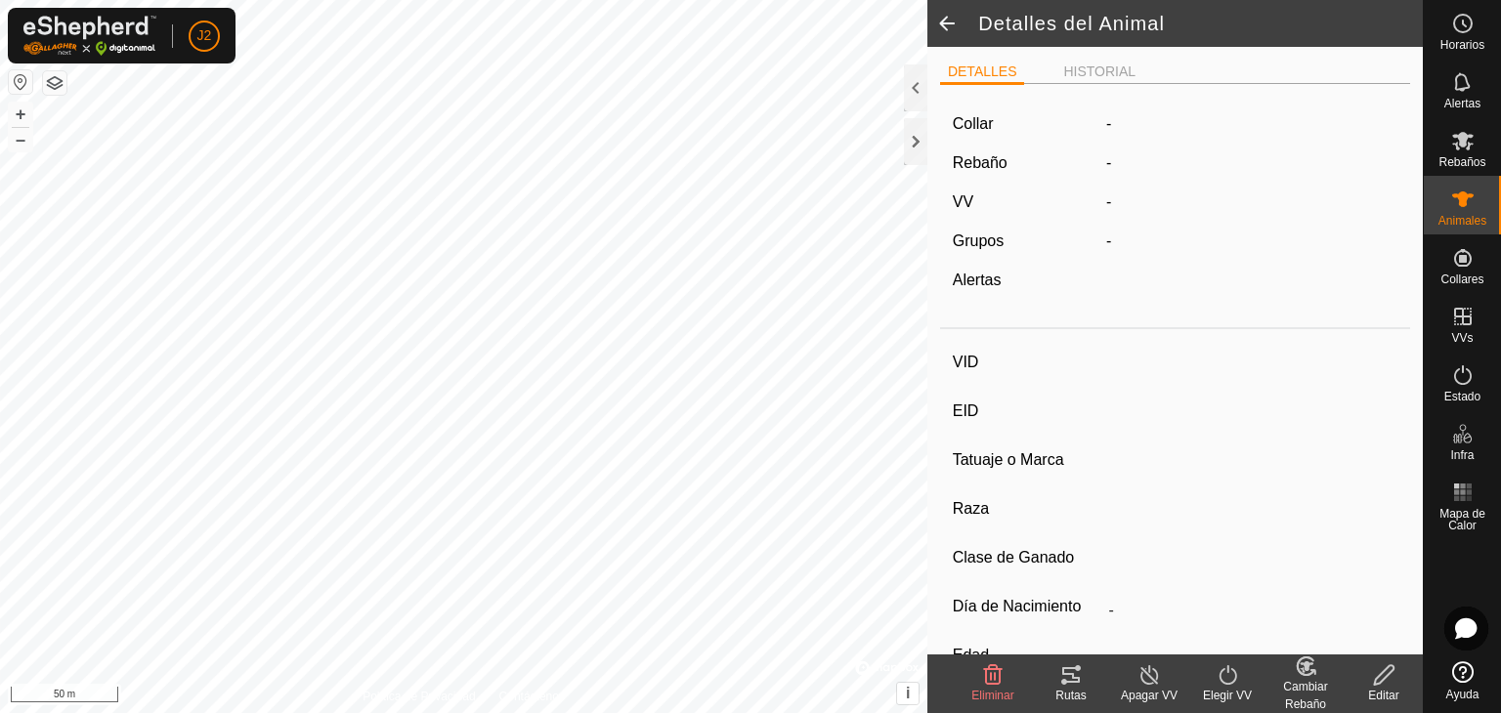
type input "GABACHO"
type input "-"
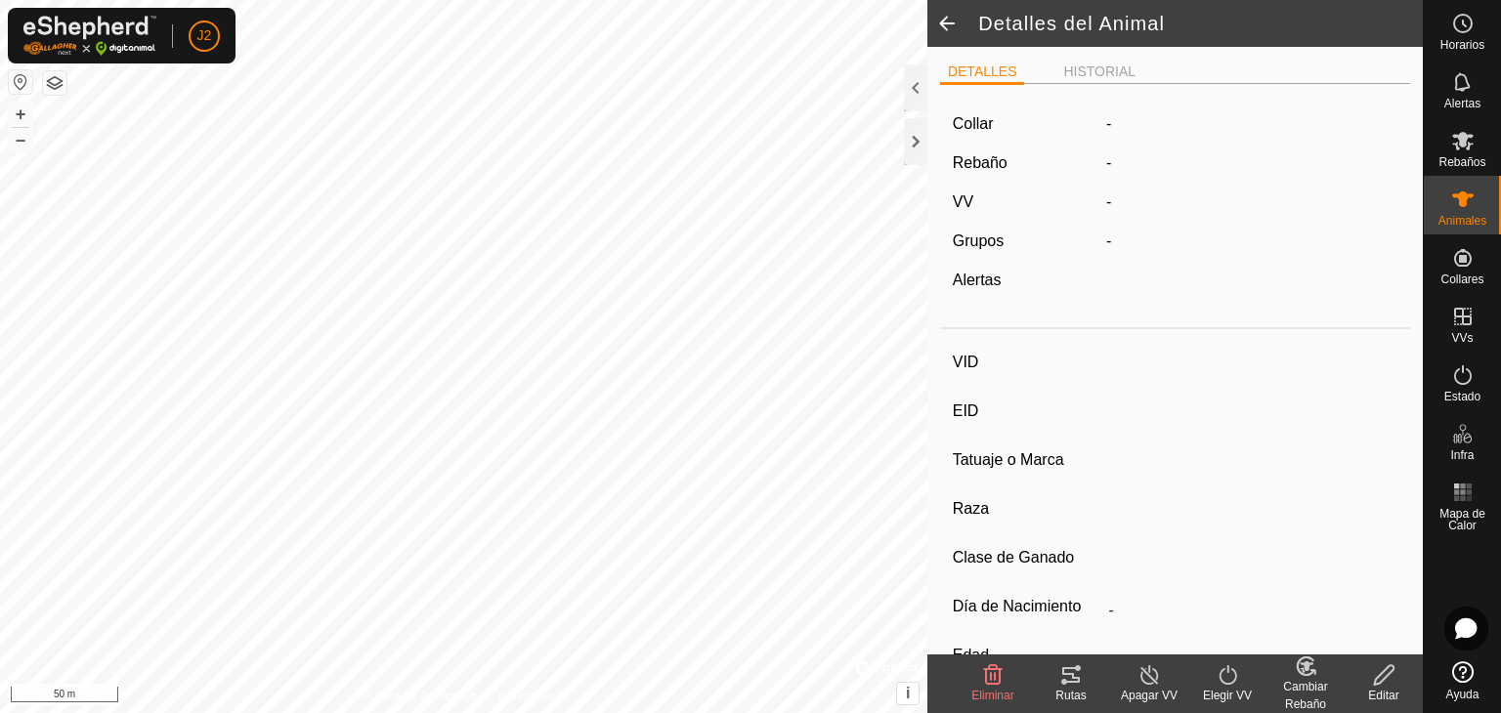
type input "0 kg"
type input "-"
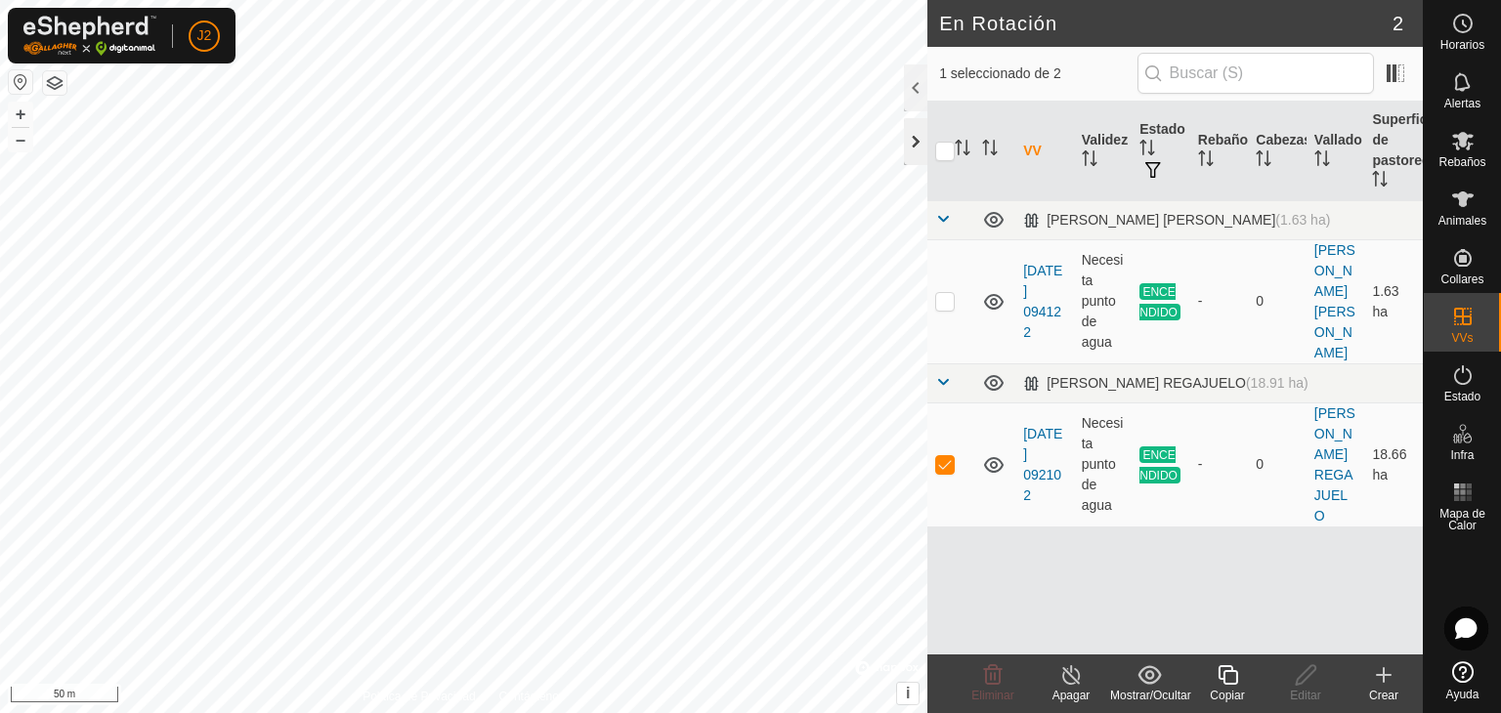
click at [914, 153] on div at bounding box center [915, 141] width 23 height 47
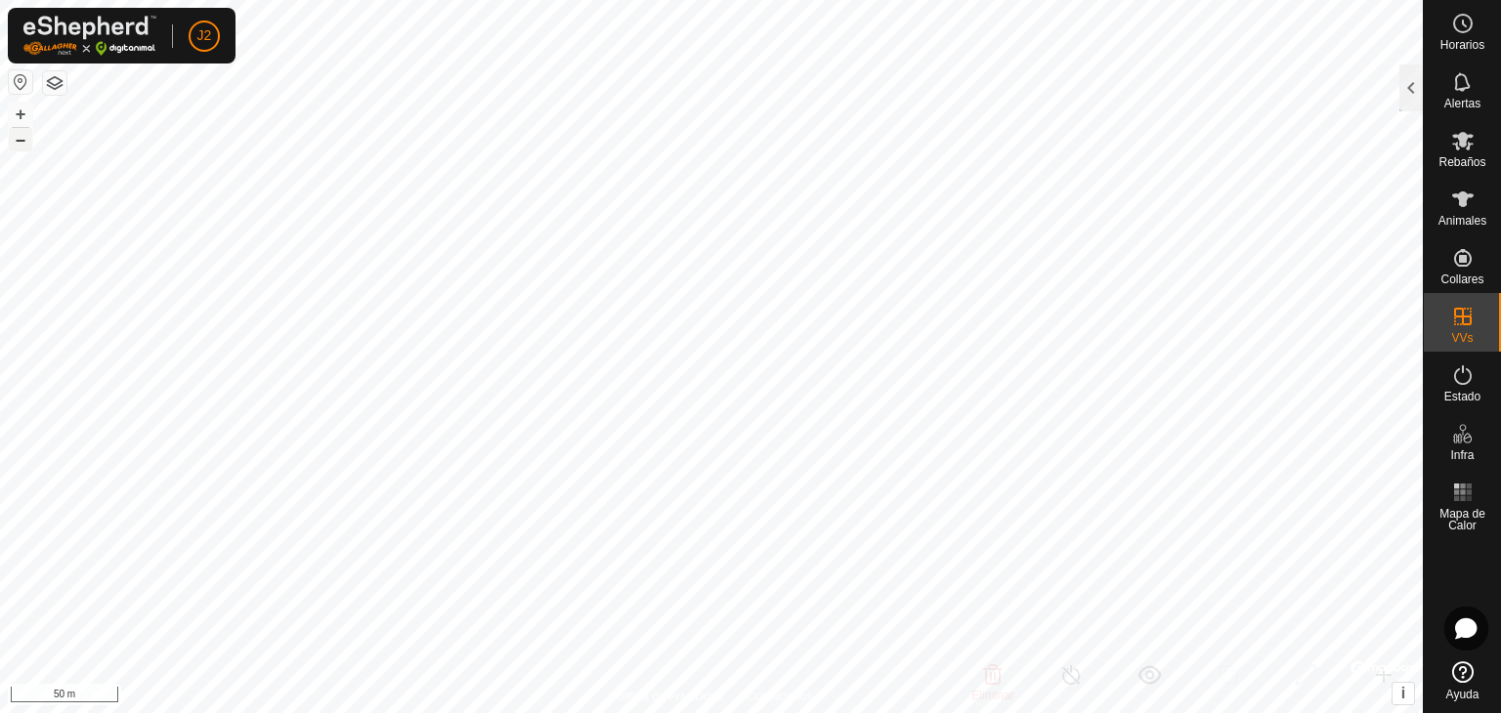
click at [20, 143] on button "–" at bounding box center [20, 139] width 23 height 23
click at [1407, 92] on div at bounding box center [1410, 87] width 23 height 47
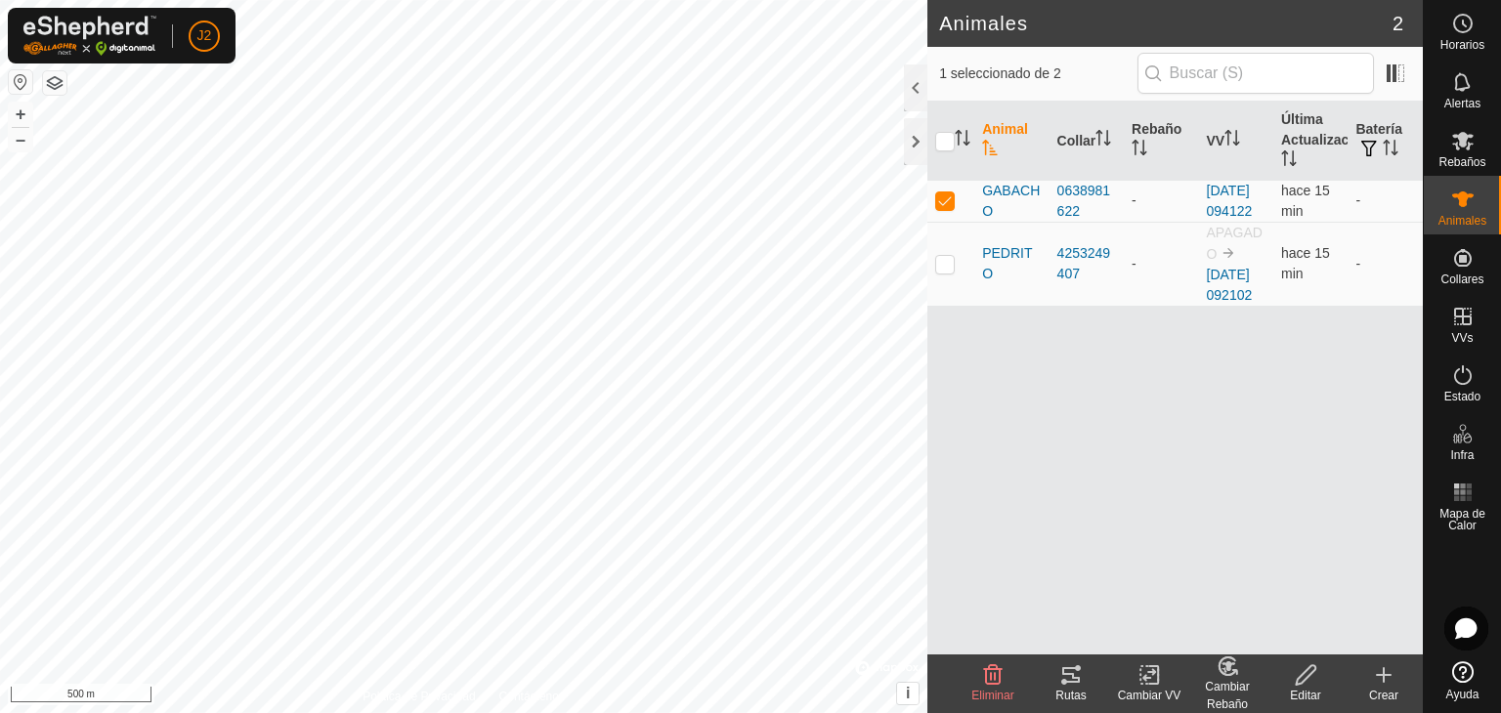
click at [1061, 674] on icon at bounding box center [1070, 674] width 23 height 23
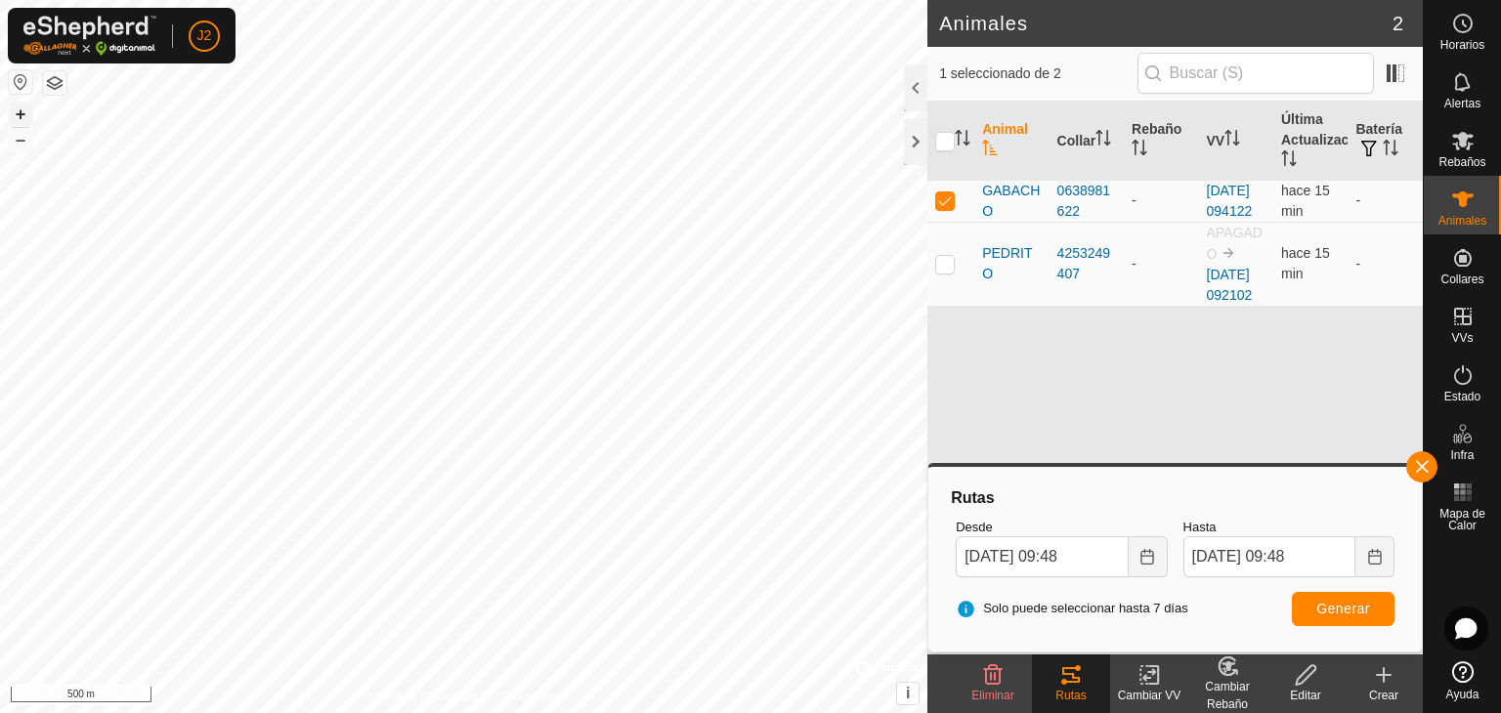
click at [20, 114] on button "+" at bounding box center [20, 114] width 23 height 23
